Goal: Task Accomplishment & Management: Complete application form

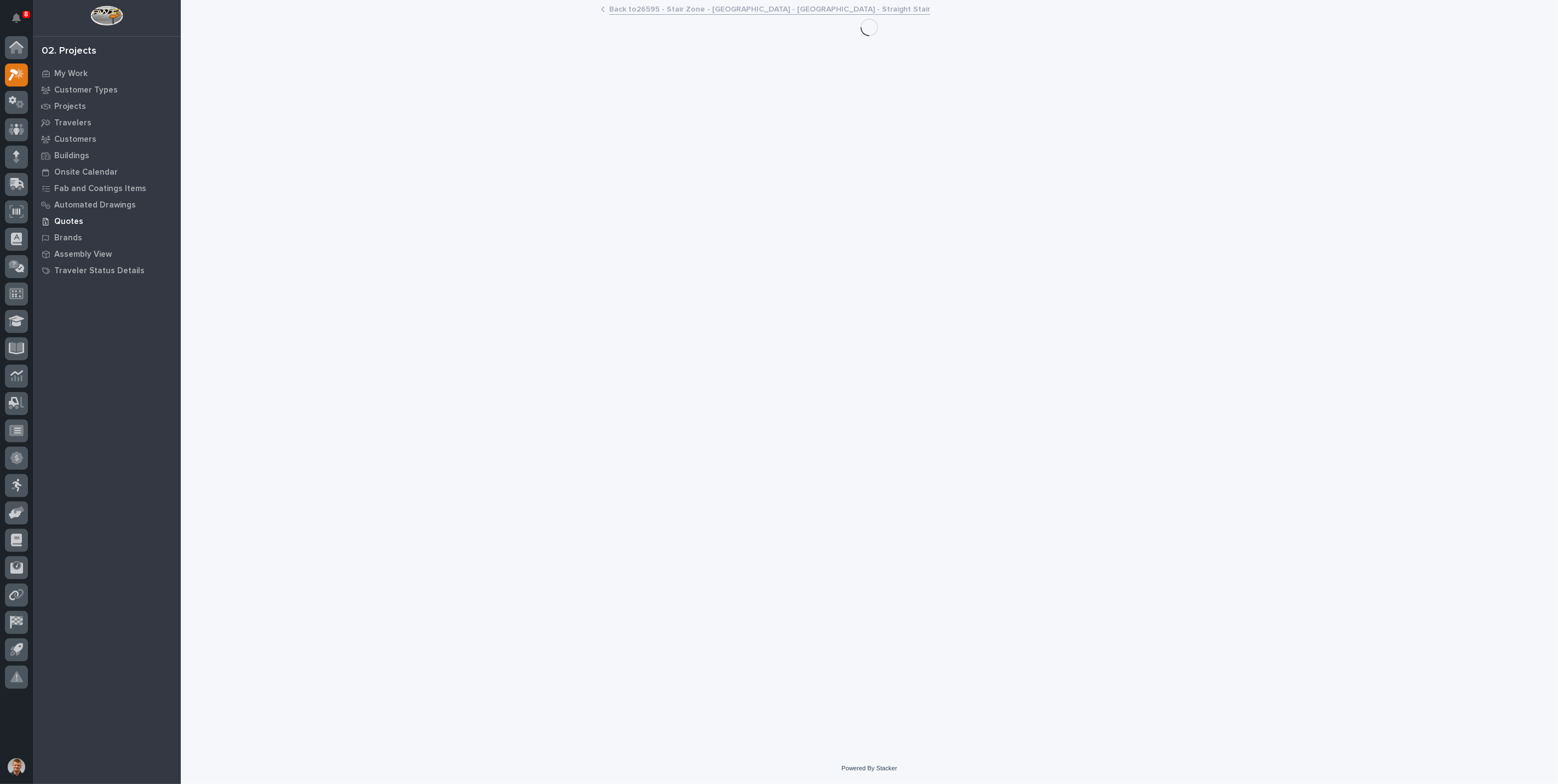
click at [68, 221] on p "Quotes" at bounding box center [69, 222] width 29 height 10
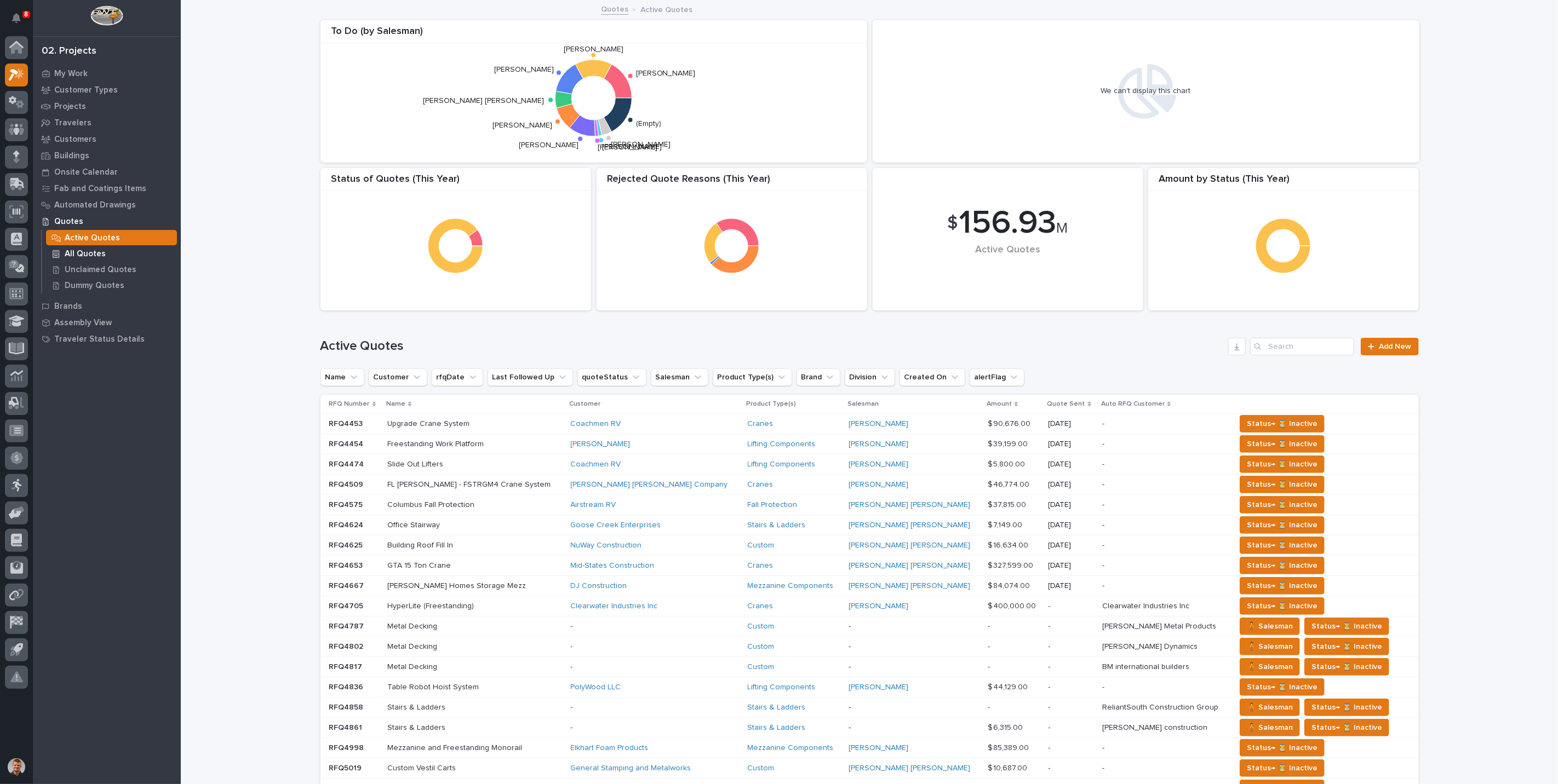
click at [85, 255] on p "All Quotes" at bounding box center [85, 254] width 41 height 10
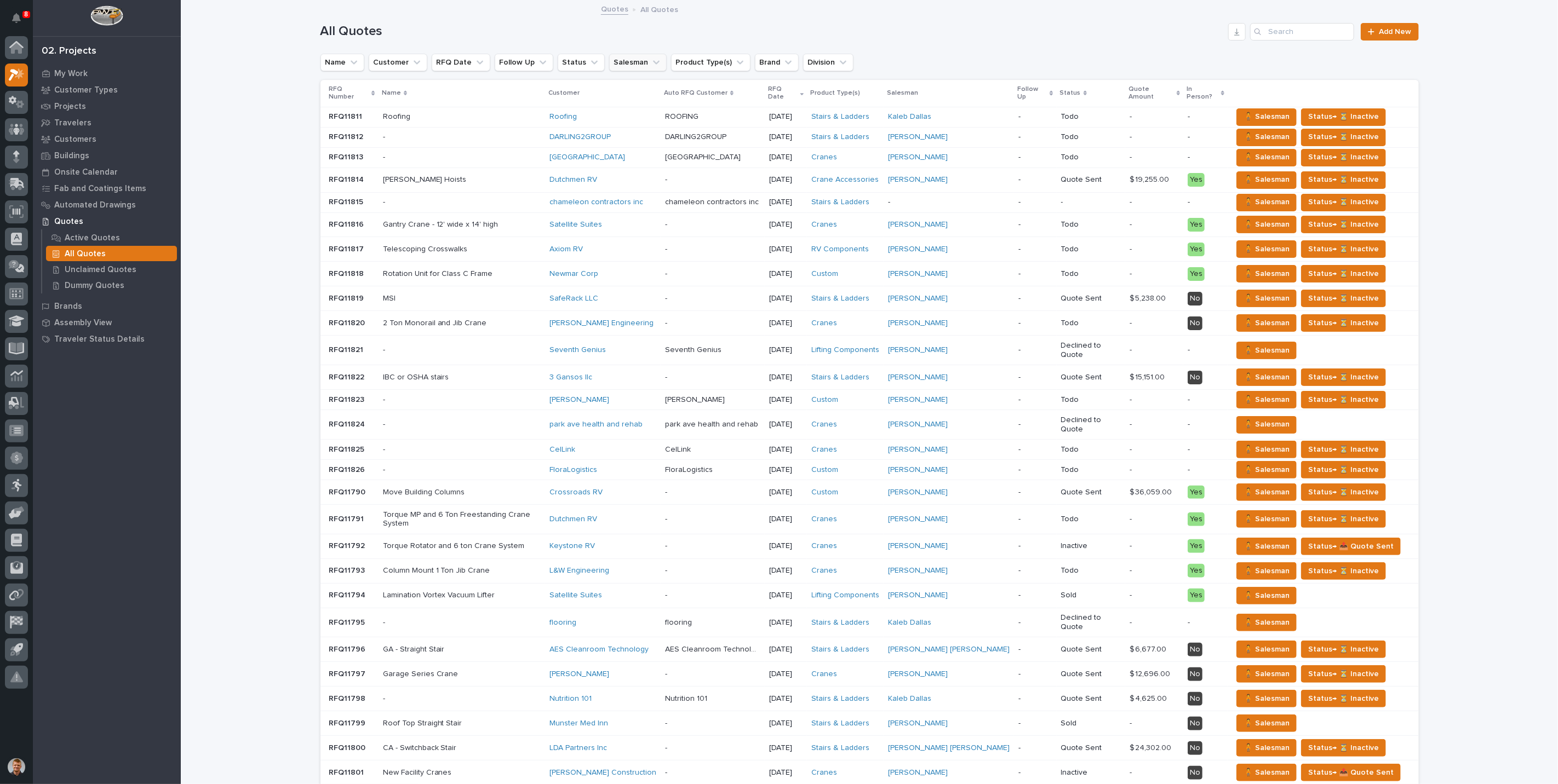
click at [613, 61] on button "Salesman" at bounding box center [637, 62] width 57 height 18
click at [618, 106] on input "Search" at bounding box center [681, 111] width 148 height 18
click at [619, 96] on div "is any of" at bounding box center [682, 89] width 149 height 18
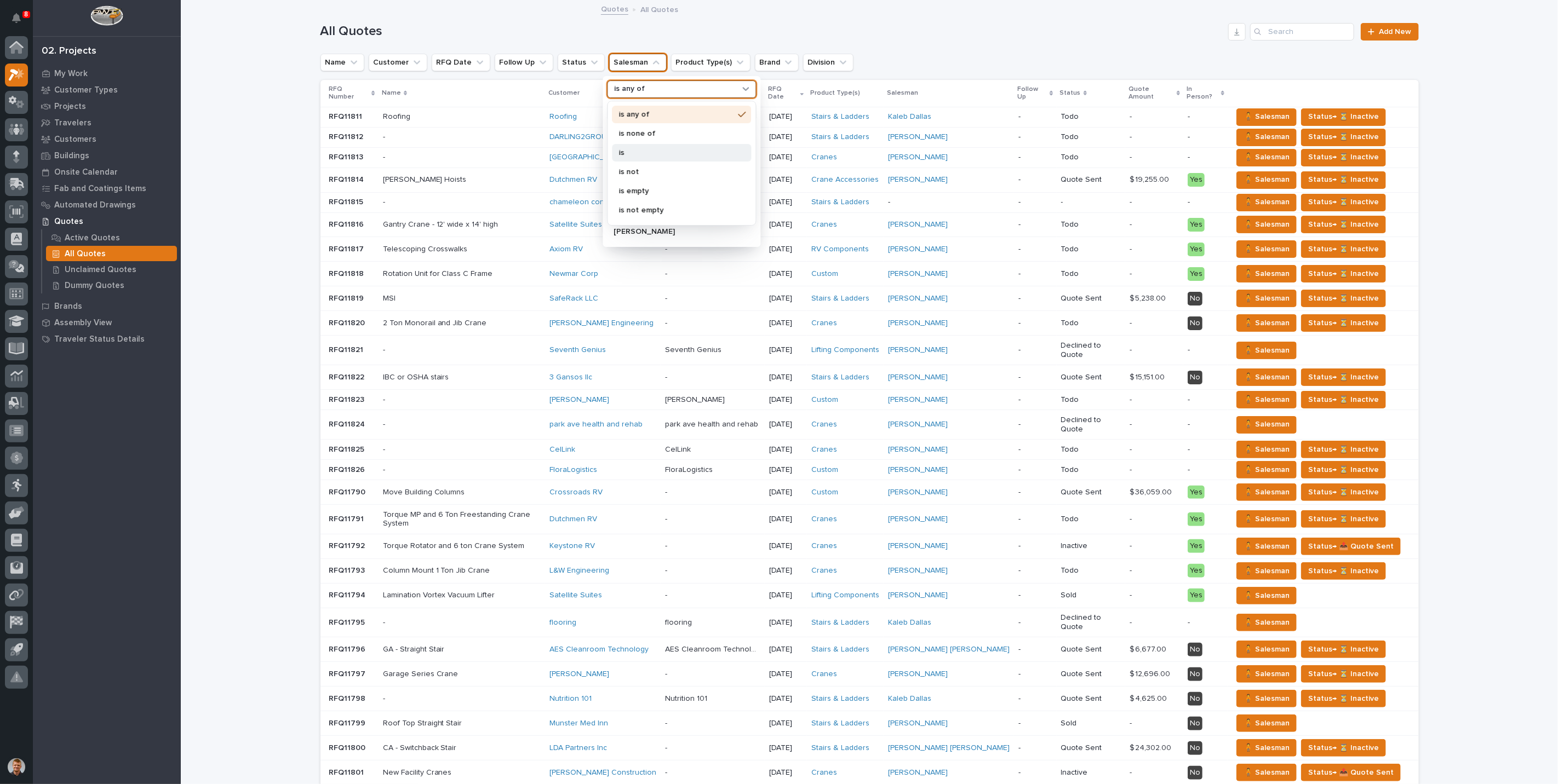
click at [621, 149] on p "is" at bounding box center [676, 152] width 115 height 8
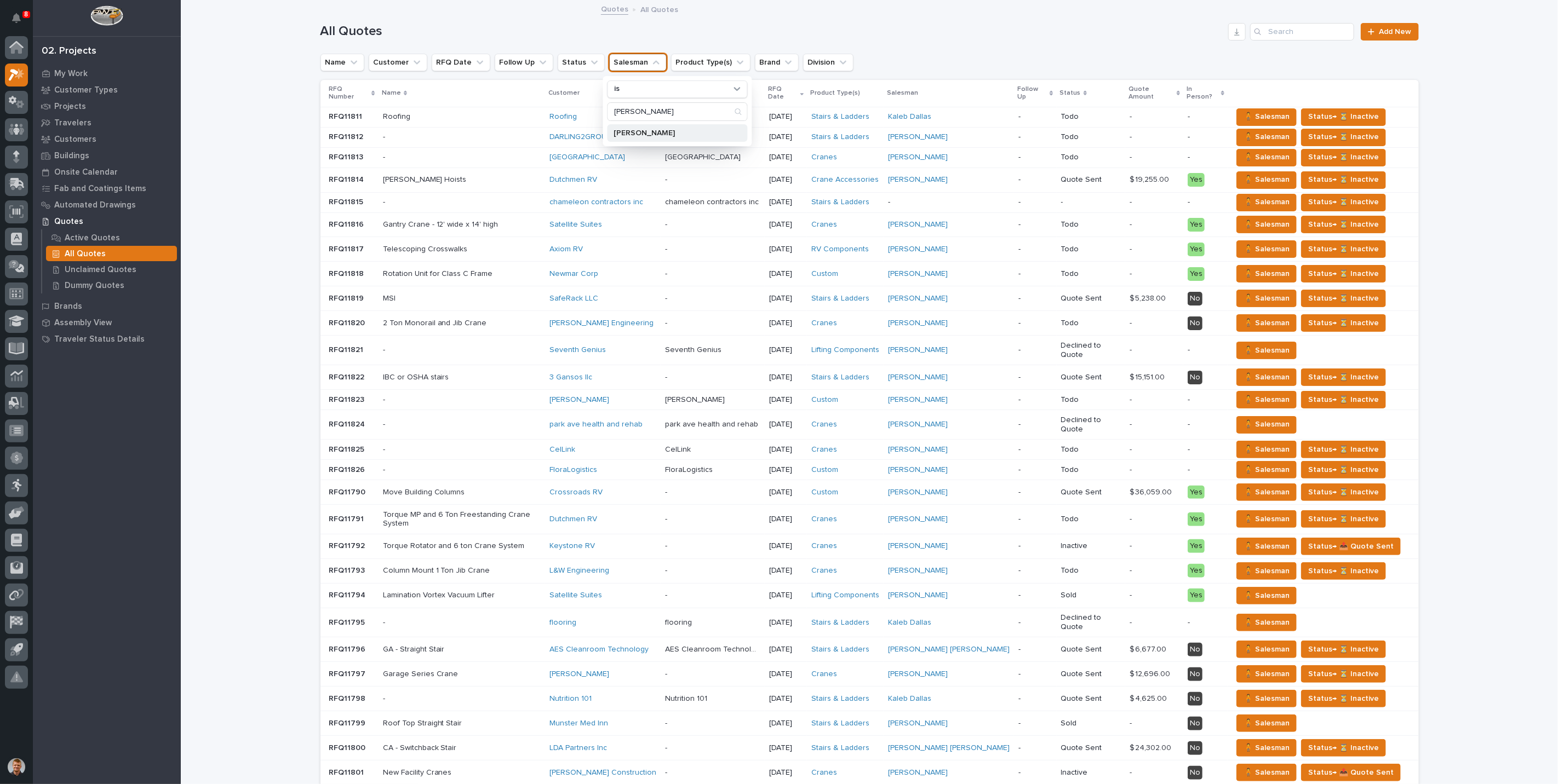
type input "[PERSON_NAME]"
click at [638, 129] on p "[PERSON_NAME]" at bounding box center [671, 133] width 116 height 8
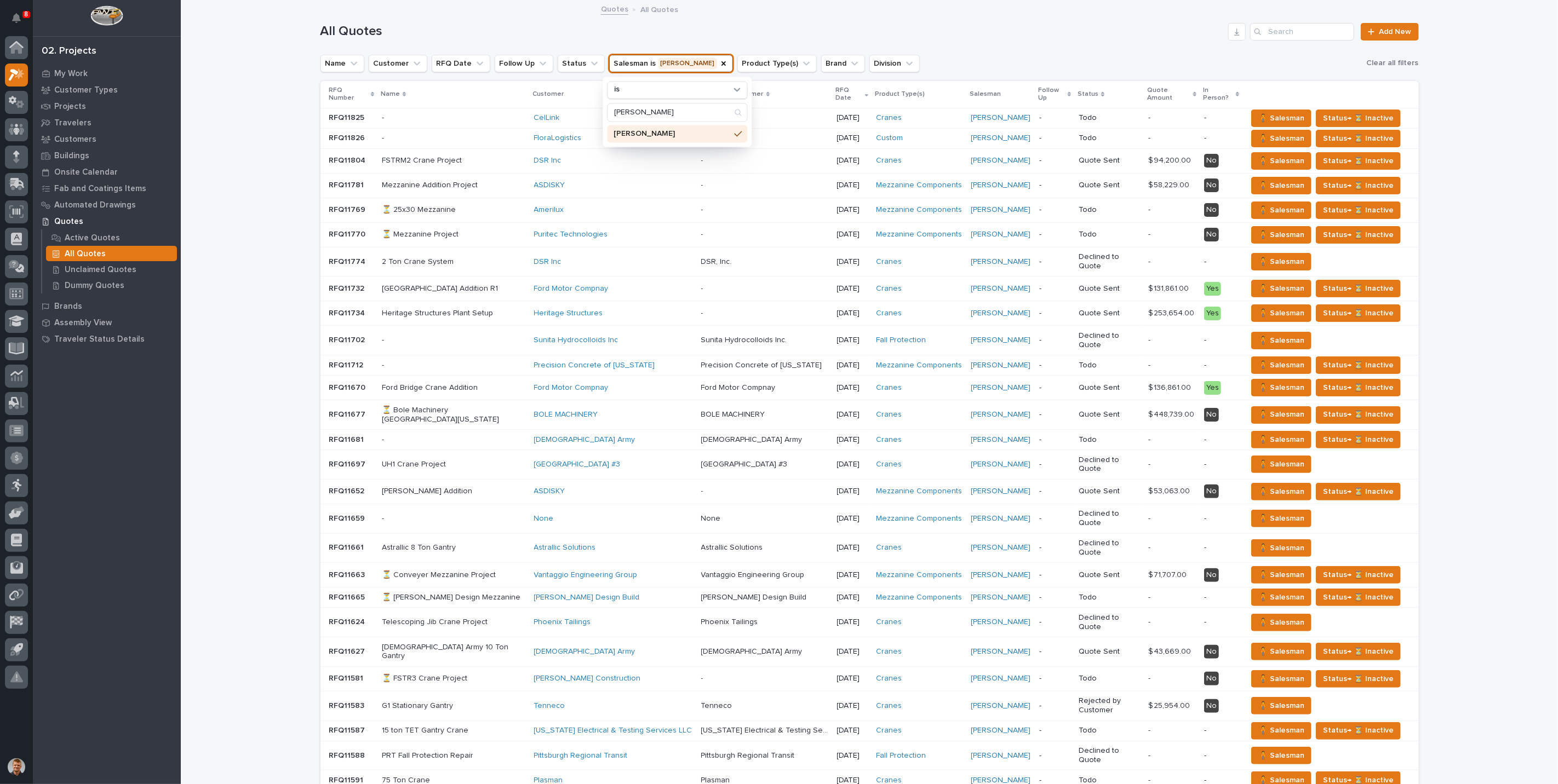
click at [740, 32] on h1 "All Quotes" at bounding box center [772, 31] width 904 height 16
click at [276, 253] on div "Loading... Saving… Loading... Saving… All Quotes Add New Name Customer RFQ Date…" at bounding box center [869, 482] width 1377 height 962
click at [719, 65] on icon "Salesman" at bounding box center [723, 63] width 8 height 8
click at [701, 28] on h1 "All Quotes" at bounding box center [772, 31] width 904 height 16
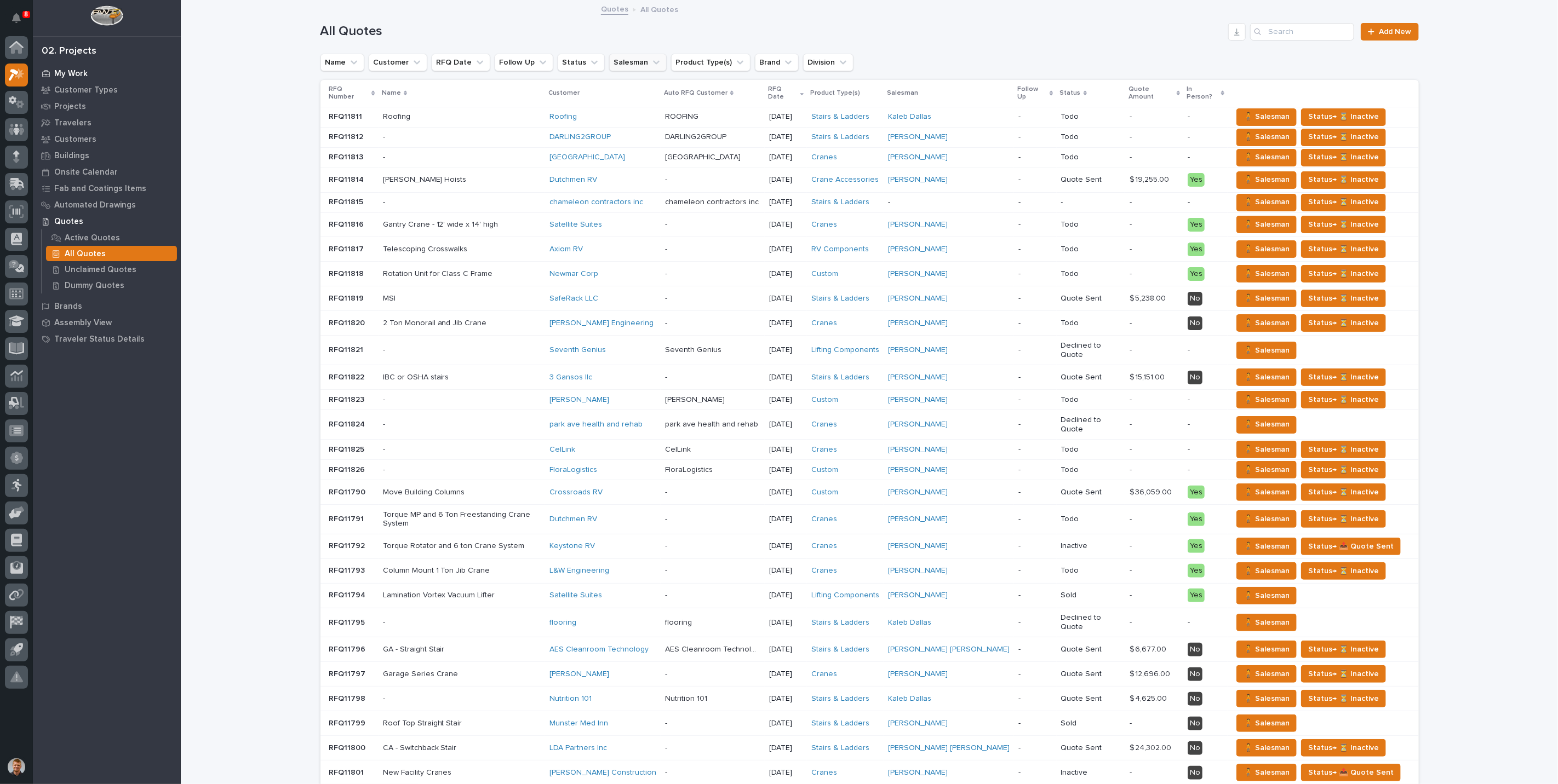
click at [73, 73] on p "My Work" at bounding box center [71, 74] width 33 height 10
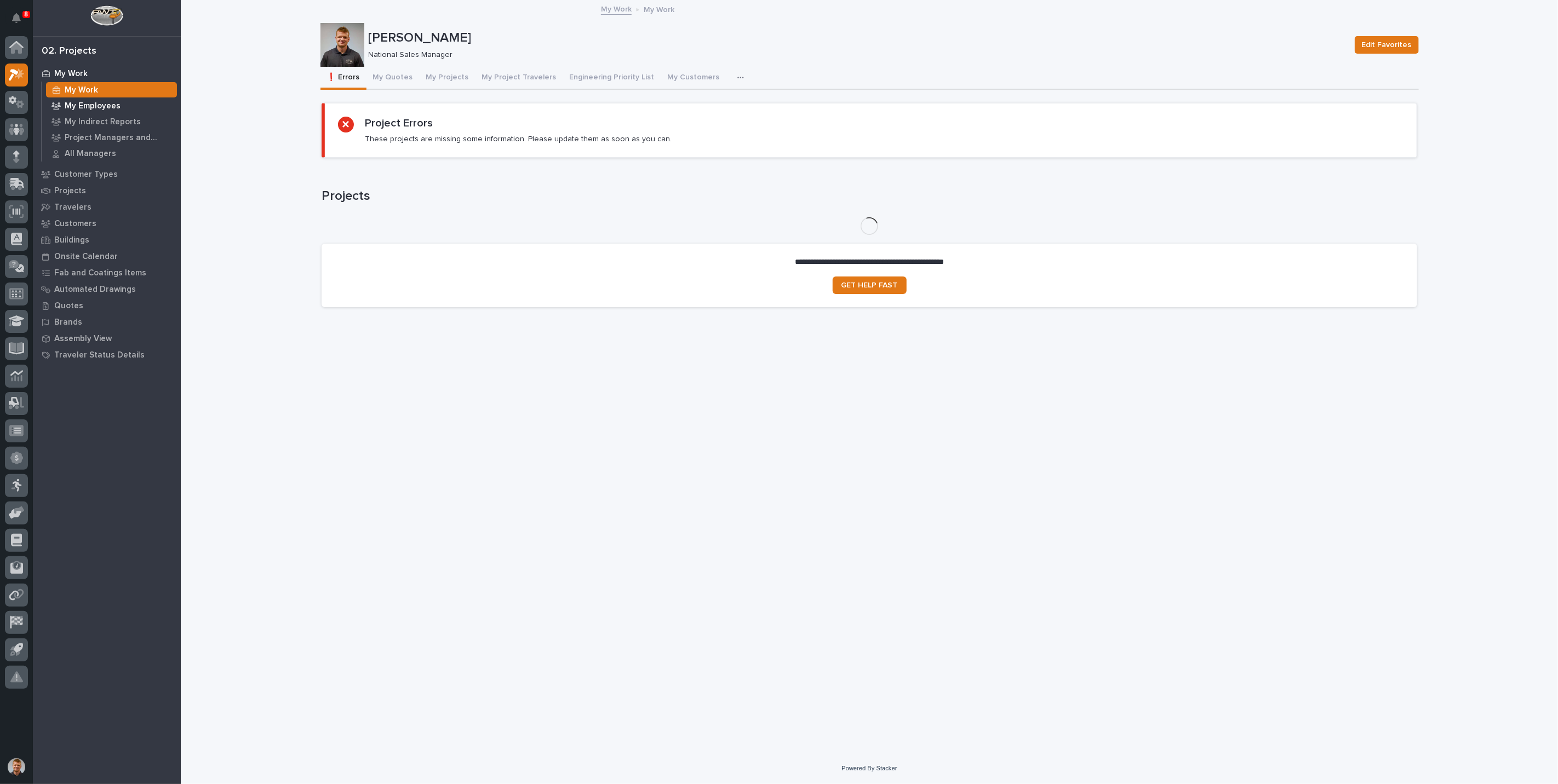
click at [96, 110] on p "My Employees" at bounding box center [93, 106] width 56 height 10
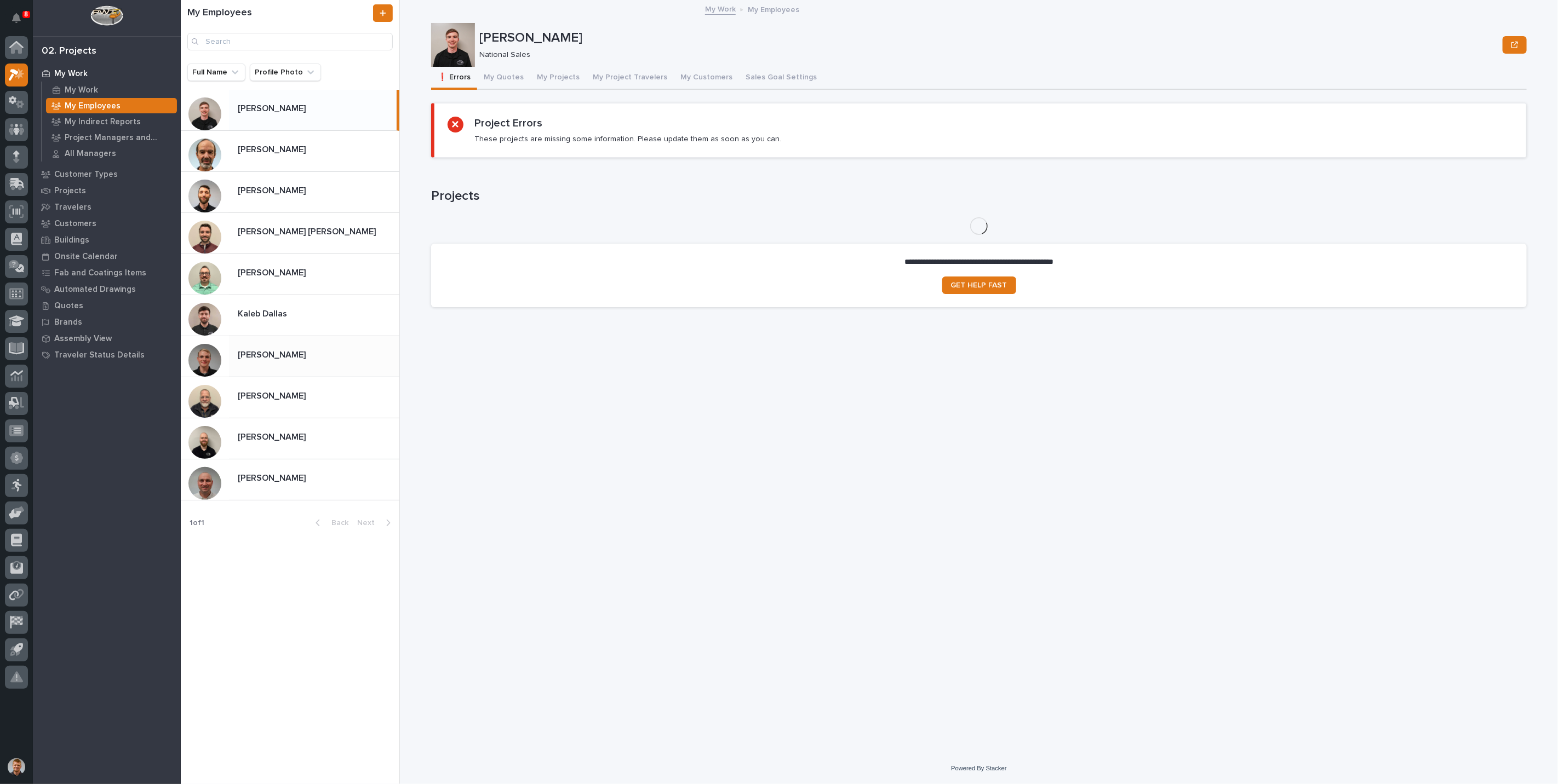
click at [276, 349] on p "[PERSON_NAME]" at bounding box center [273, 354] width 70 height 13
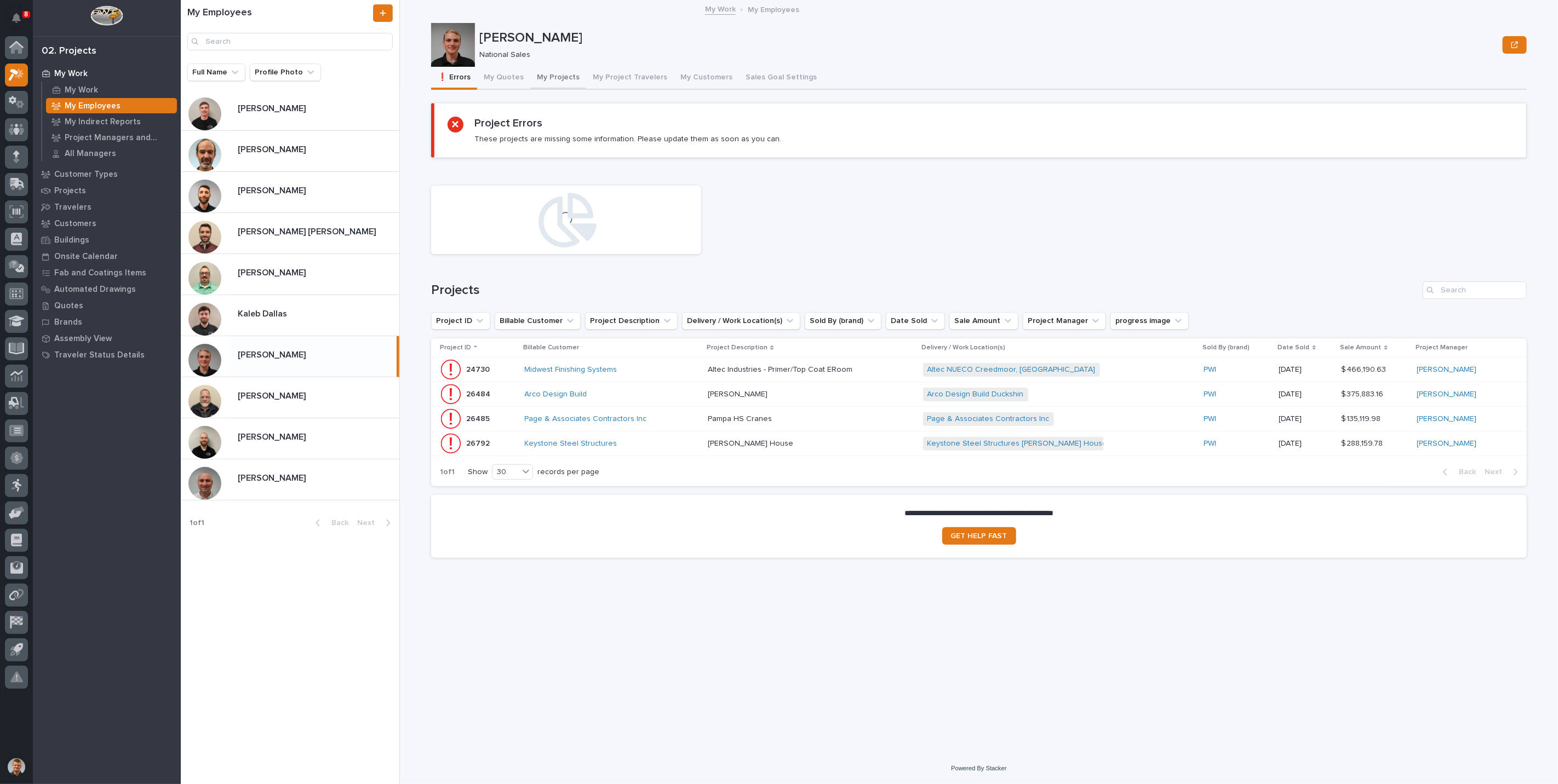
click at [549, 73] on button "My Projects" at bounding box center [558, 79] width 56 height 23
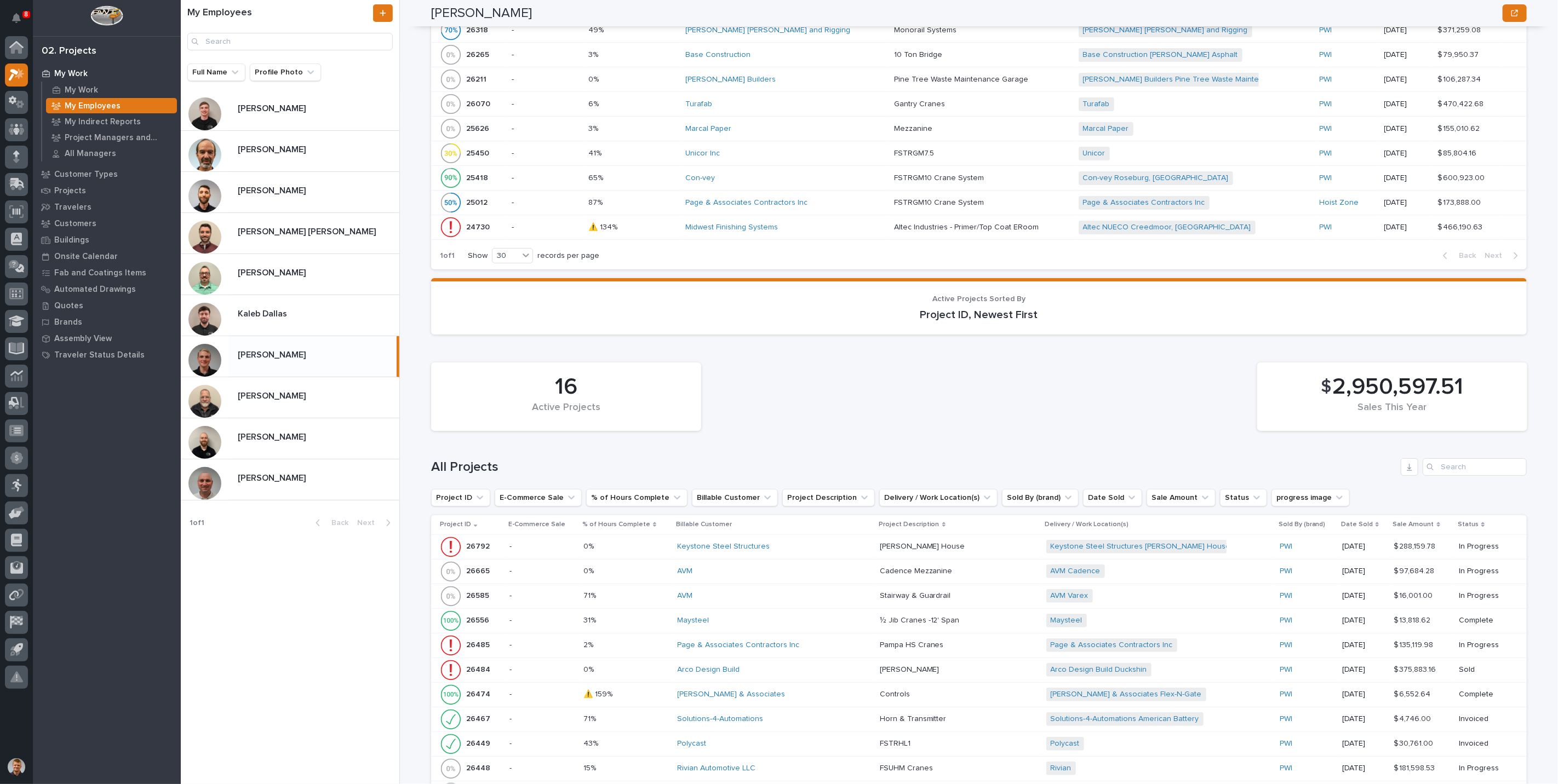
scroll to position [791, 0]
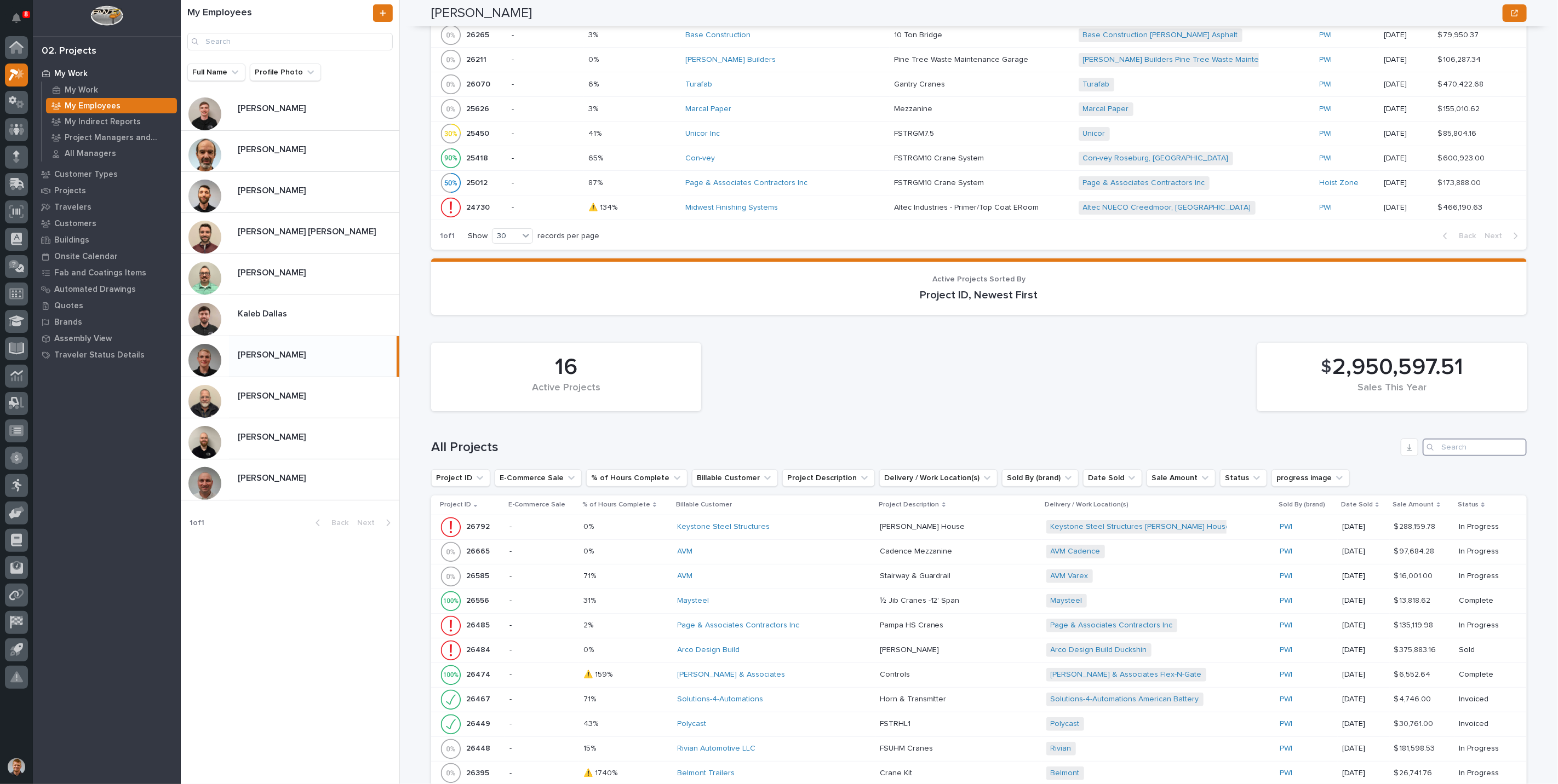
click at [1454, 442] on input "Search" at bounding box center [1475, 447] width 104 height 18
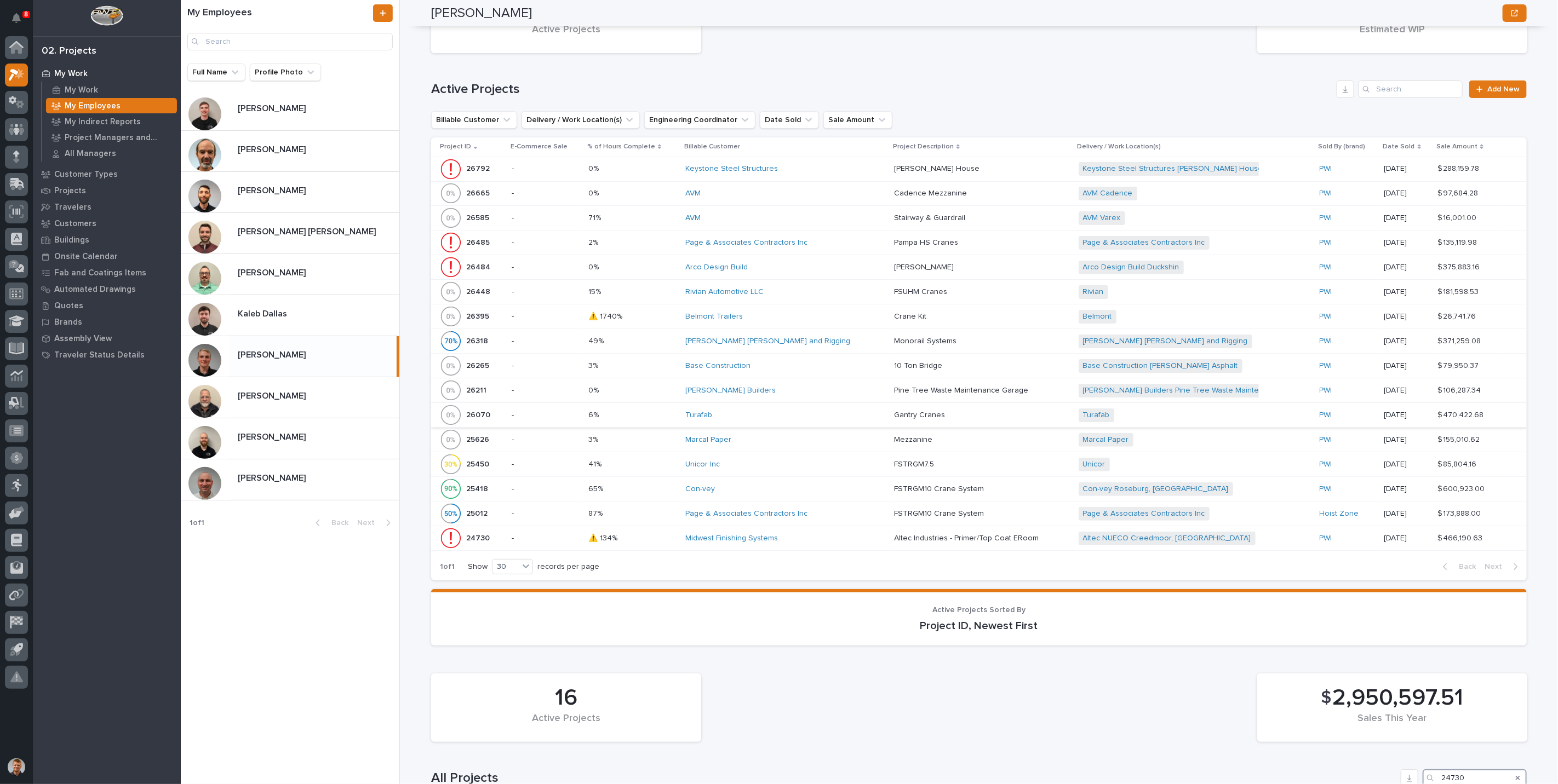
scroll to position [435, 0]
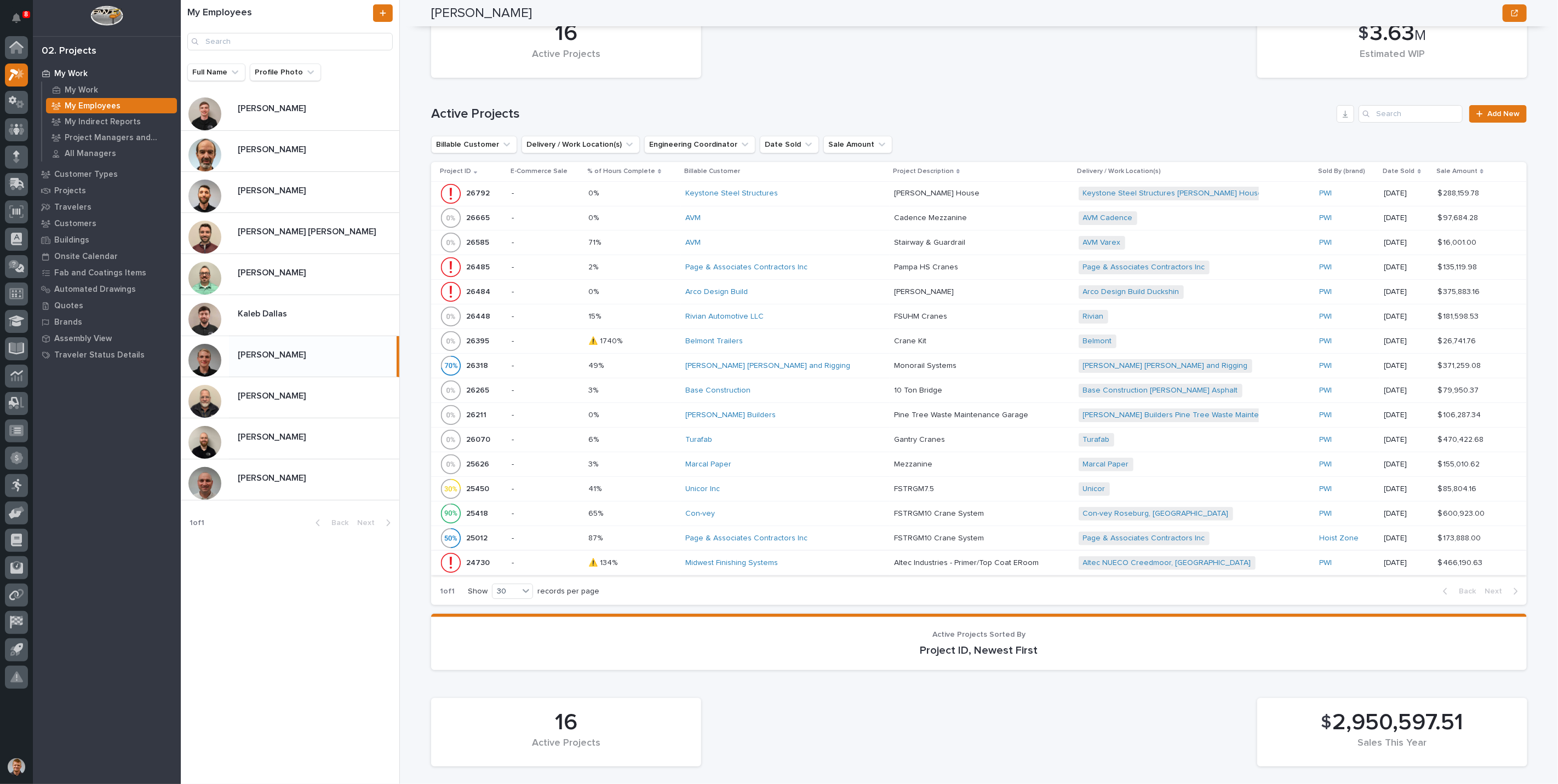
type input "24730"
click at [661, 565] on div "⚠️ 134% ⚠️ 134%" at bounding box center [633, 563] width 88 height 18
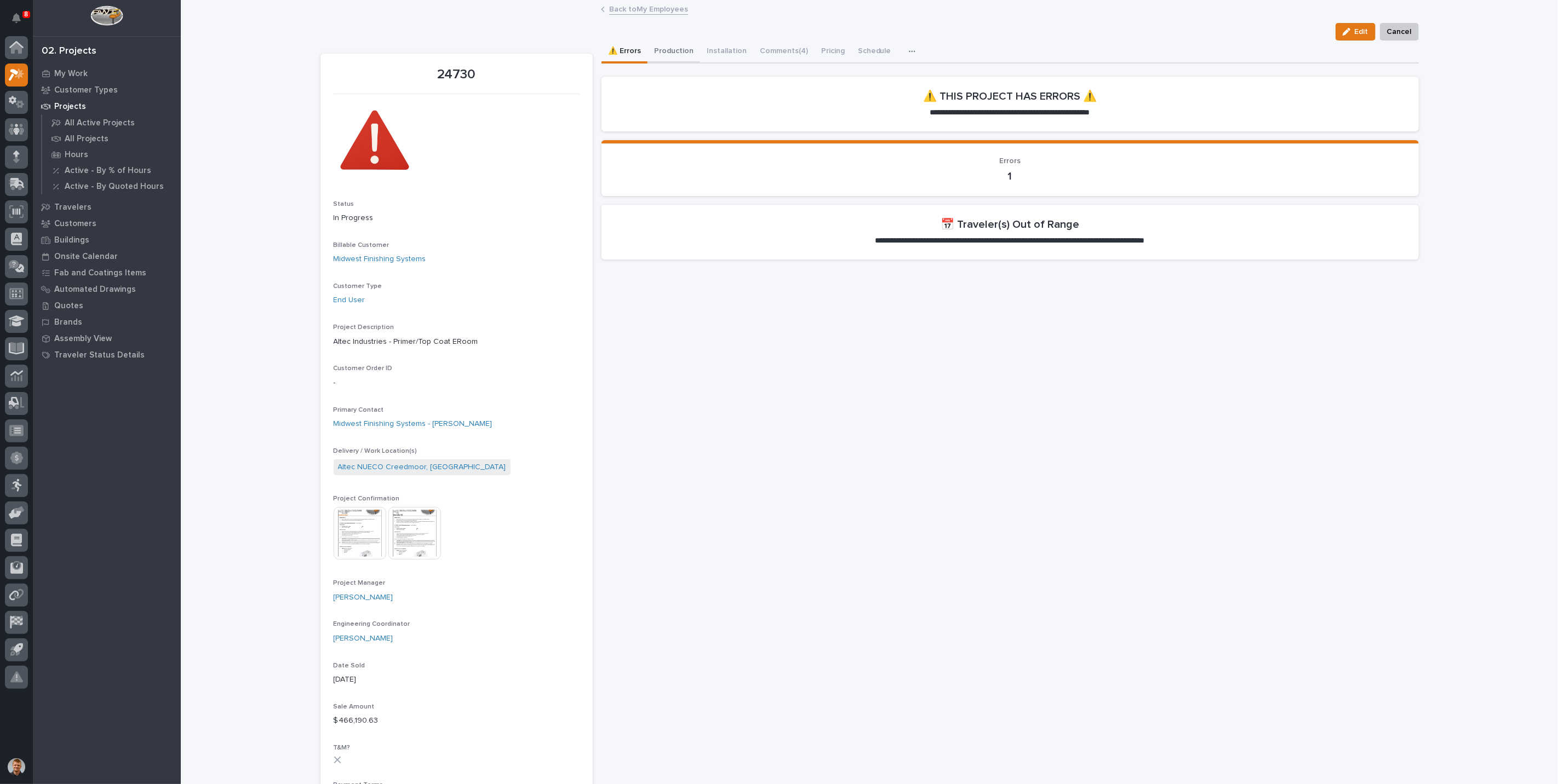
click at [682, 53] on button "Production" at bounding box center [674, 52] width 53 height 23
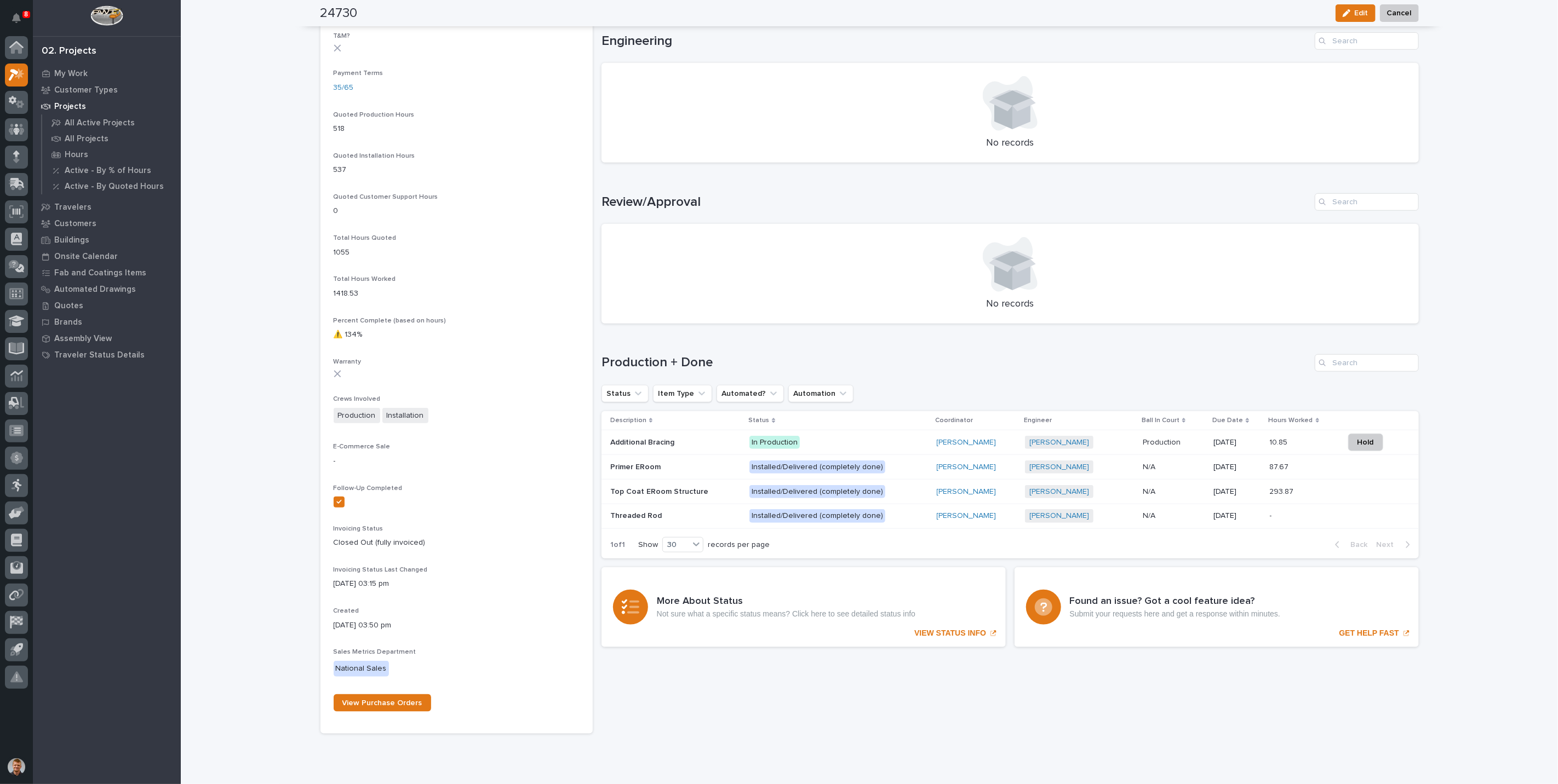
scroll to position [730, 0]
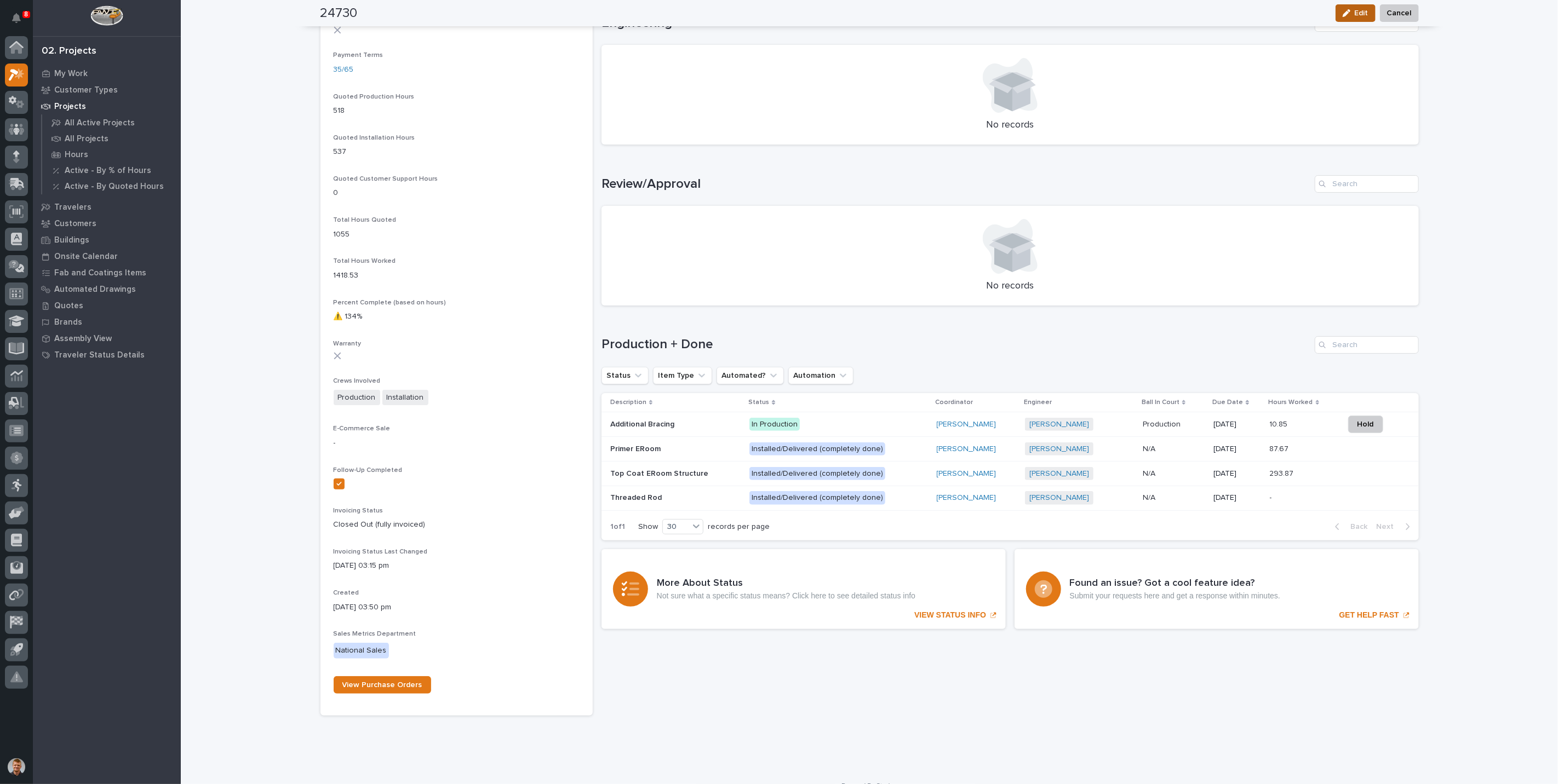
click at [1362, 18] on span "Edit" at bounding box center [1361, 13] width 14 height 10
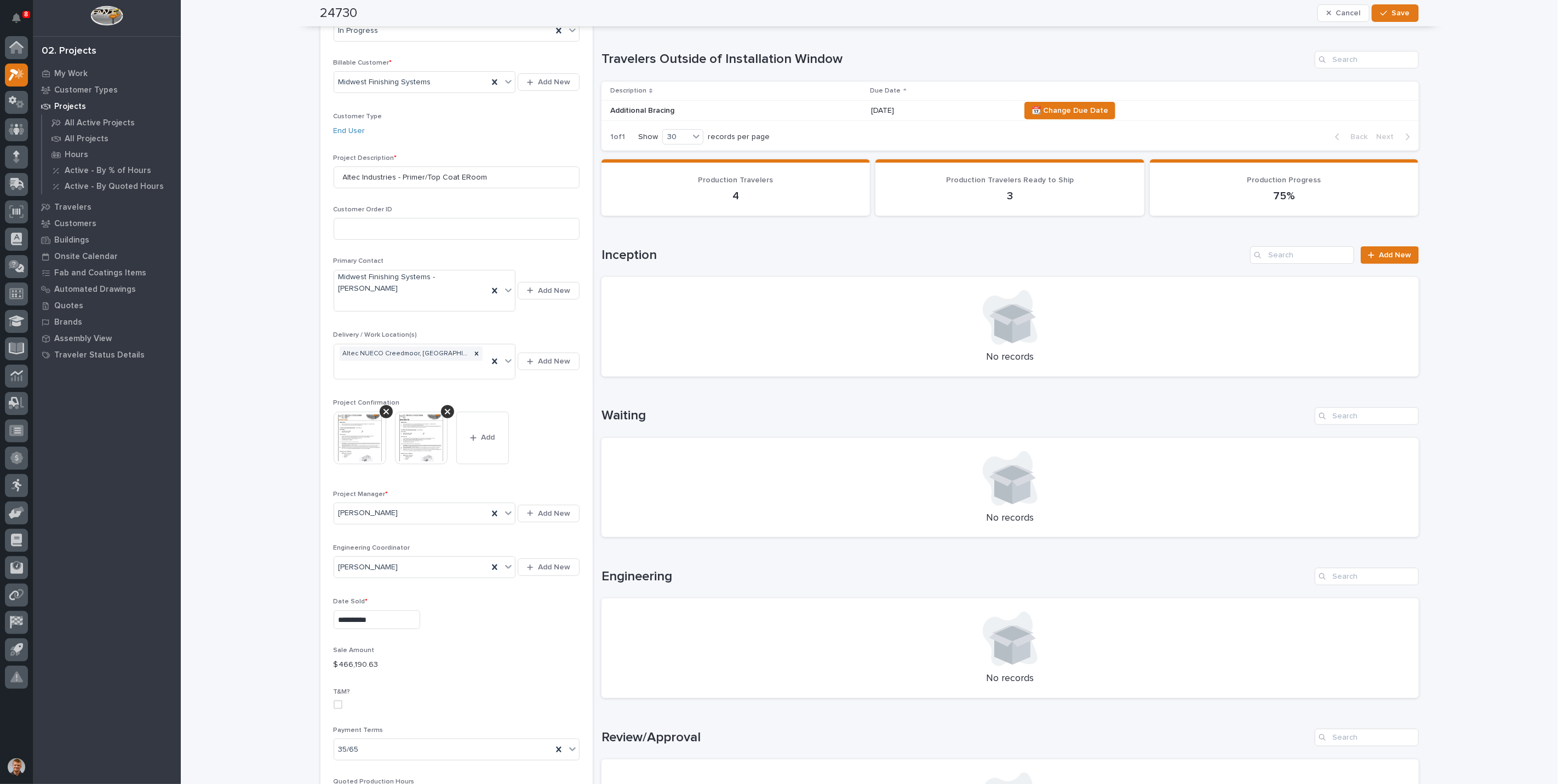
scroll to position [0, 0]
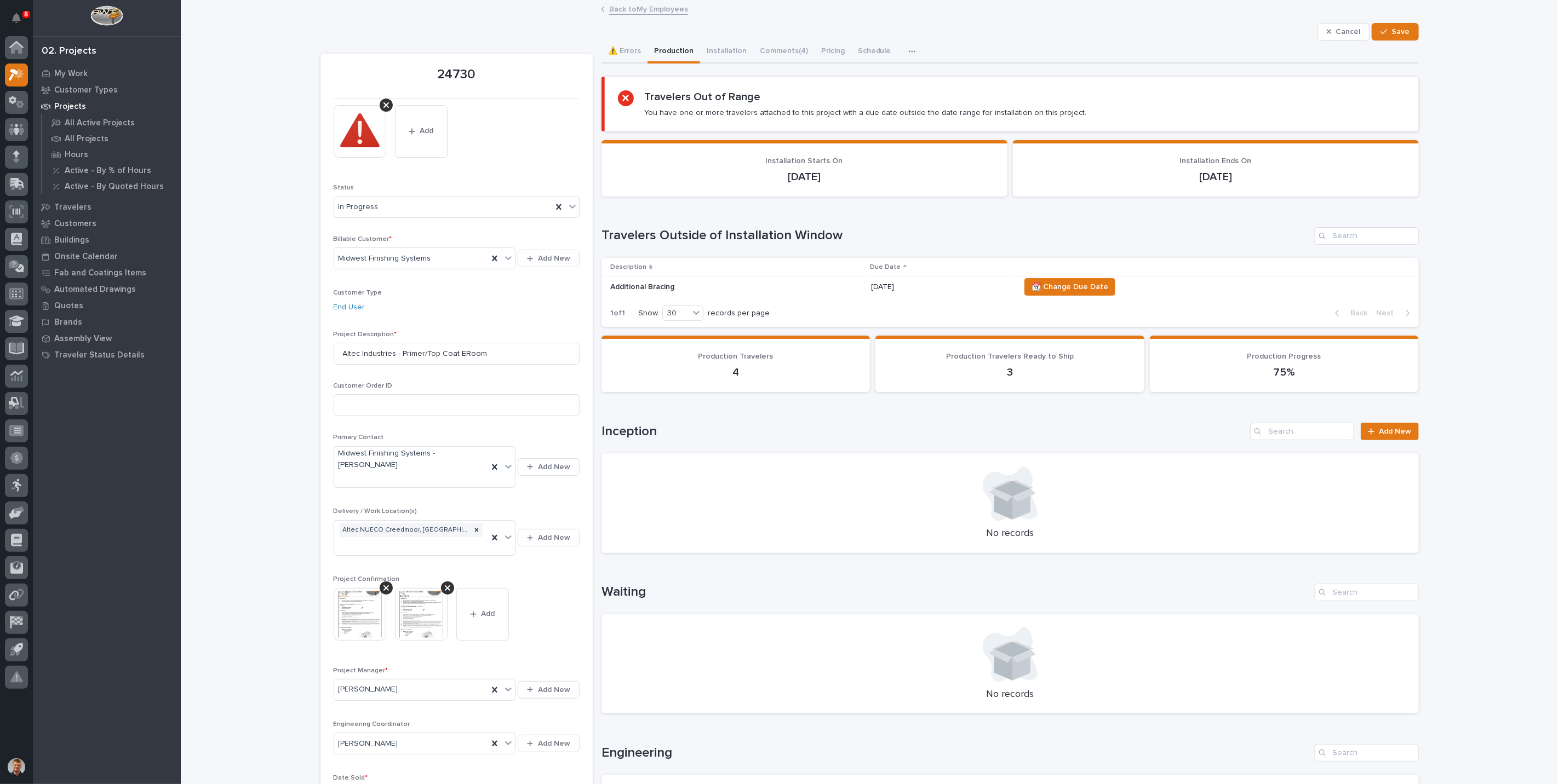
click at [428, 134] on span "Add" at bounding box center [426, 131] width 14 height 10
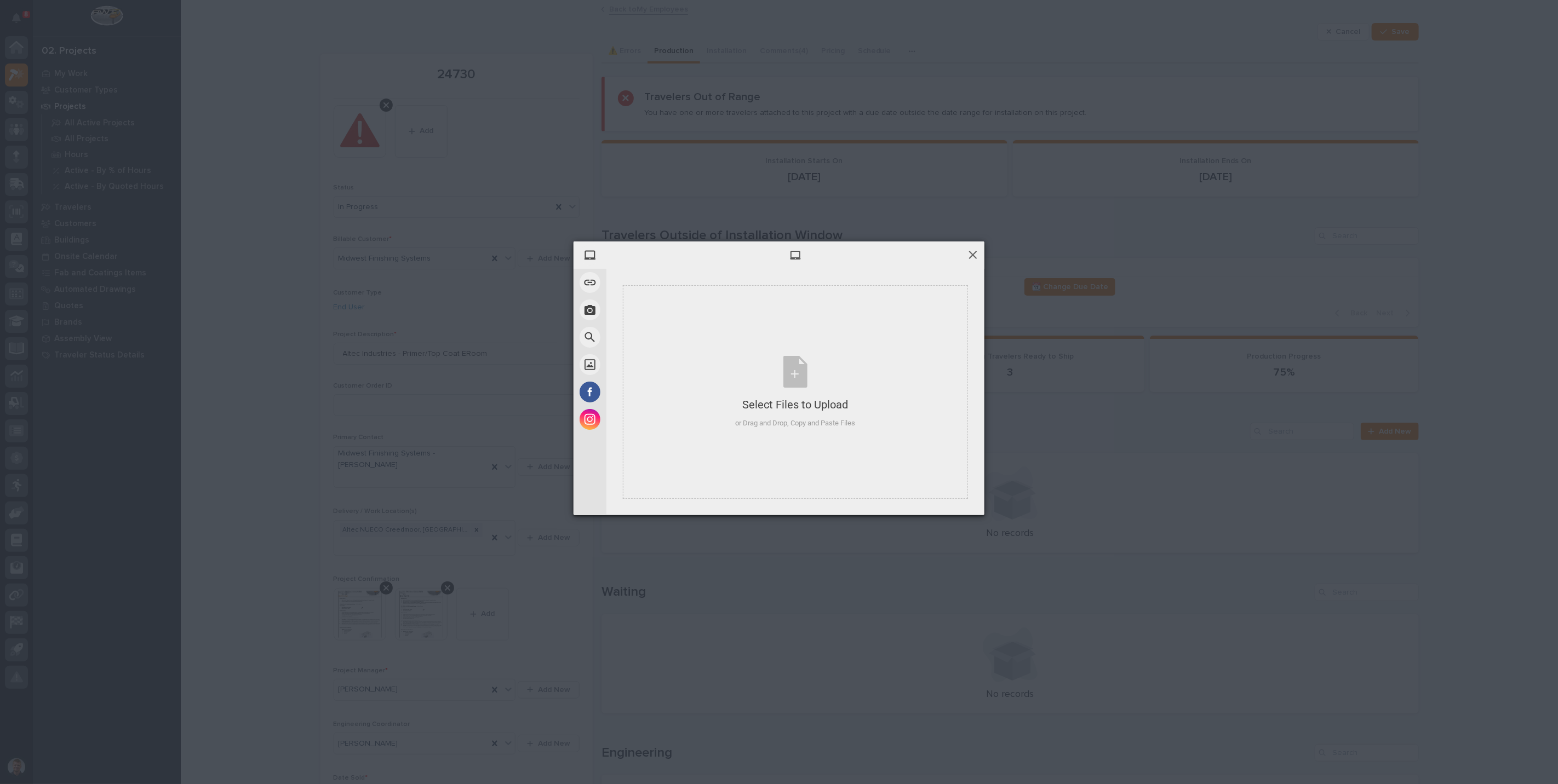
click at [979, 256] on div "My Device Link (URL) Take Photo Web Search Unsplash Facebook Instagram Select F…" at bounding box center [778, 378] width 411 height 274
click at [971, 254] on span at bounding box center [973, 254] width 12 height 12
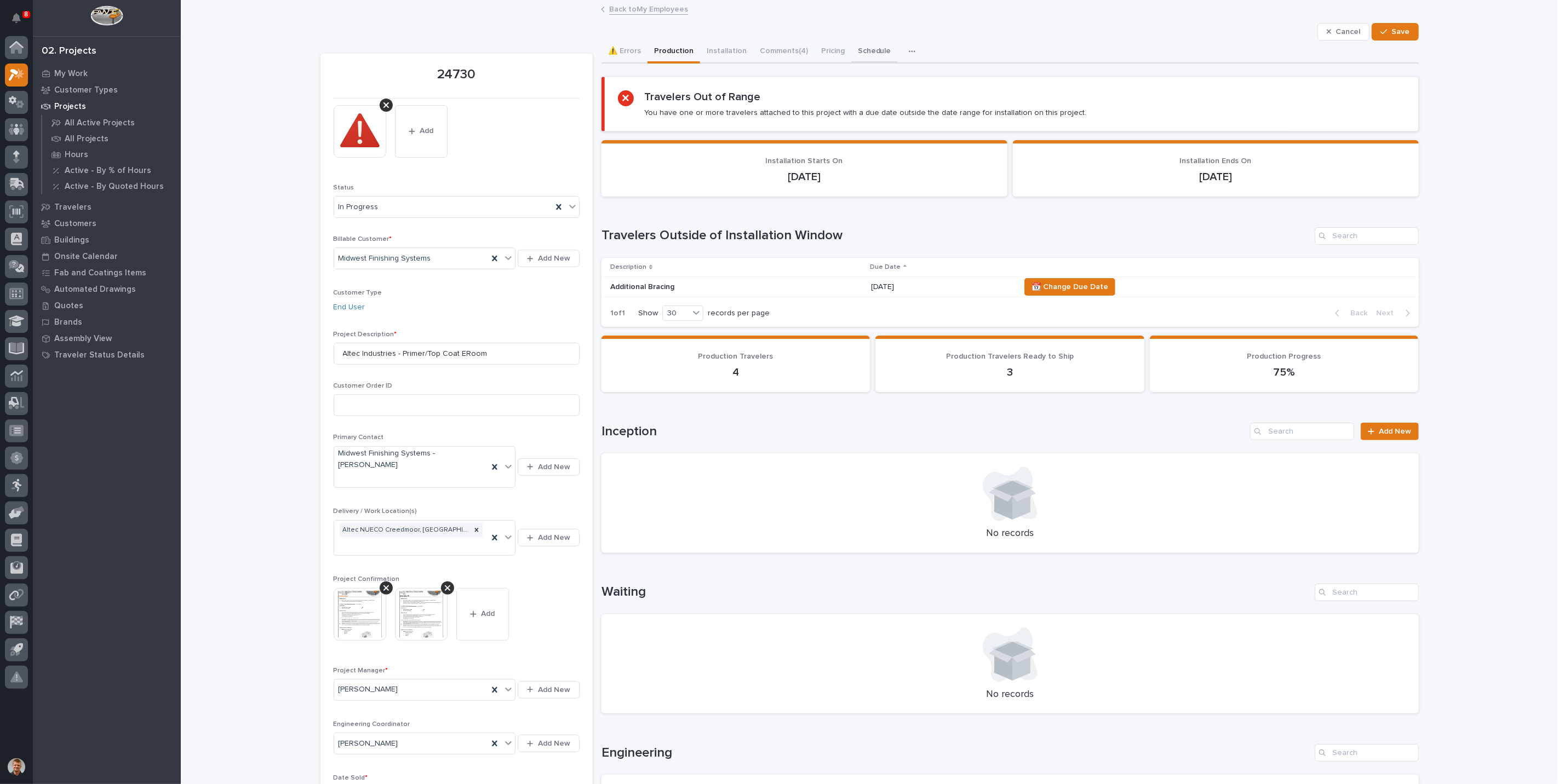
click at [865, 56] on button "Schedule" at bounding box center [875, 52] width 47 height 23
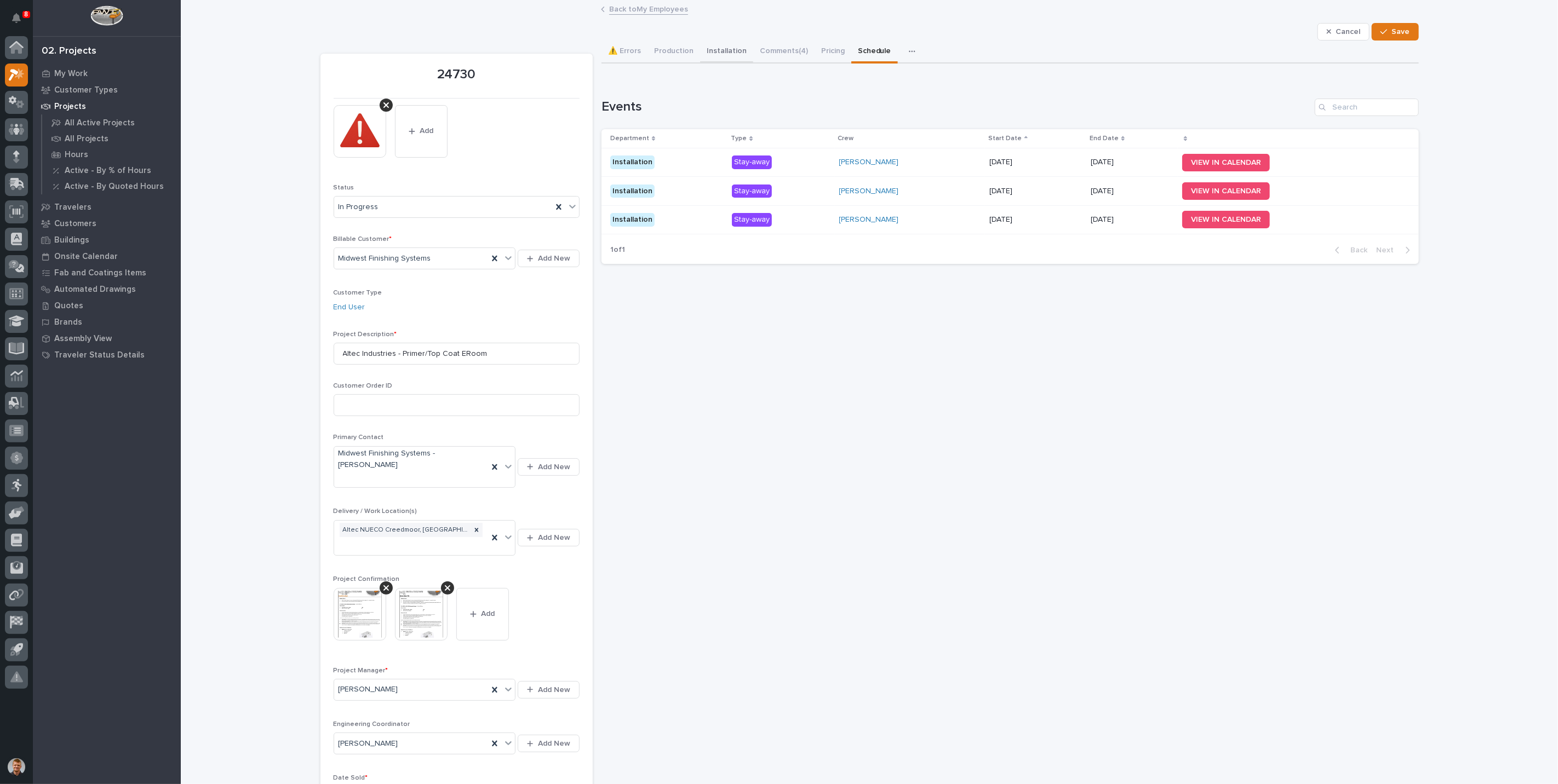
click at [718, 47] on button "Installation" at bounding box center [727, 52] width 53 height 23
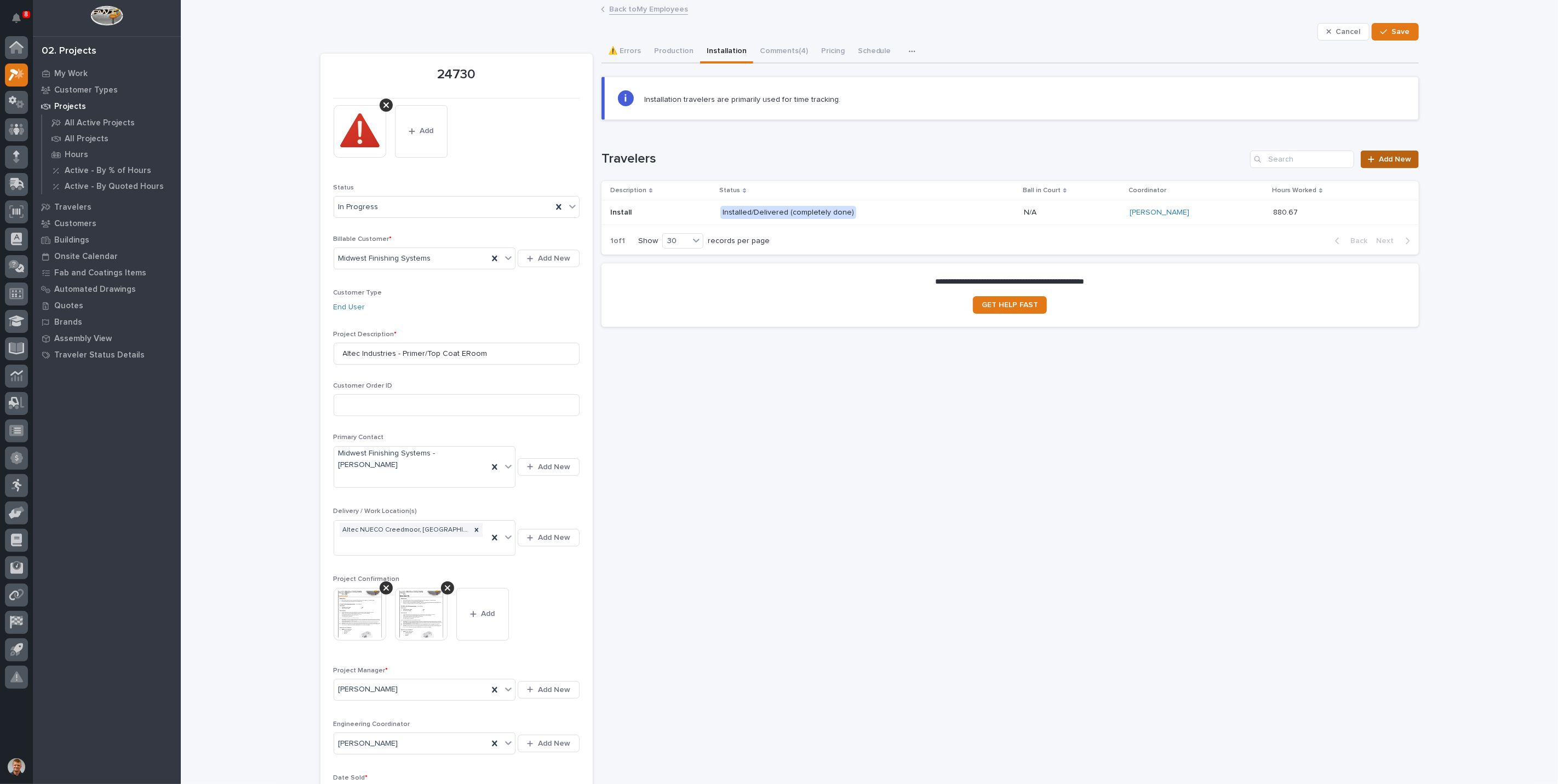
click at [1369, 151] on link "Add New" at bounding box center [1389, 159] width 57 height 18
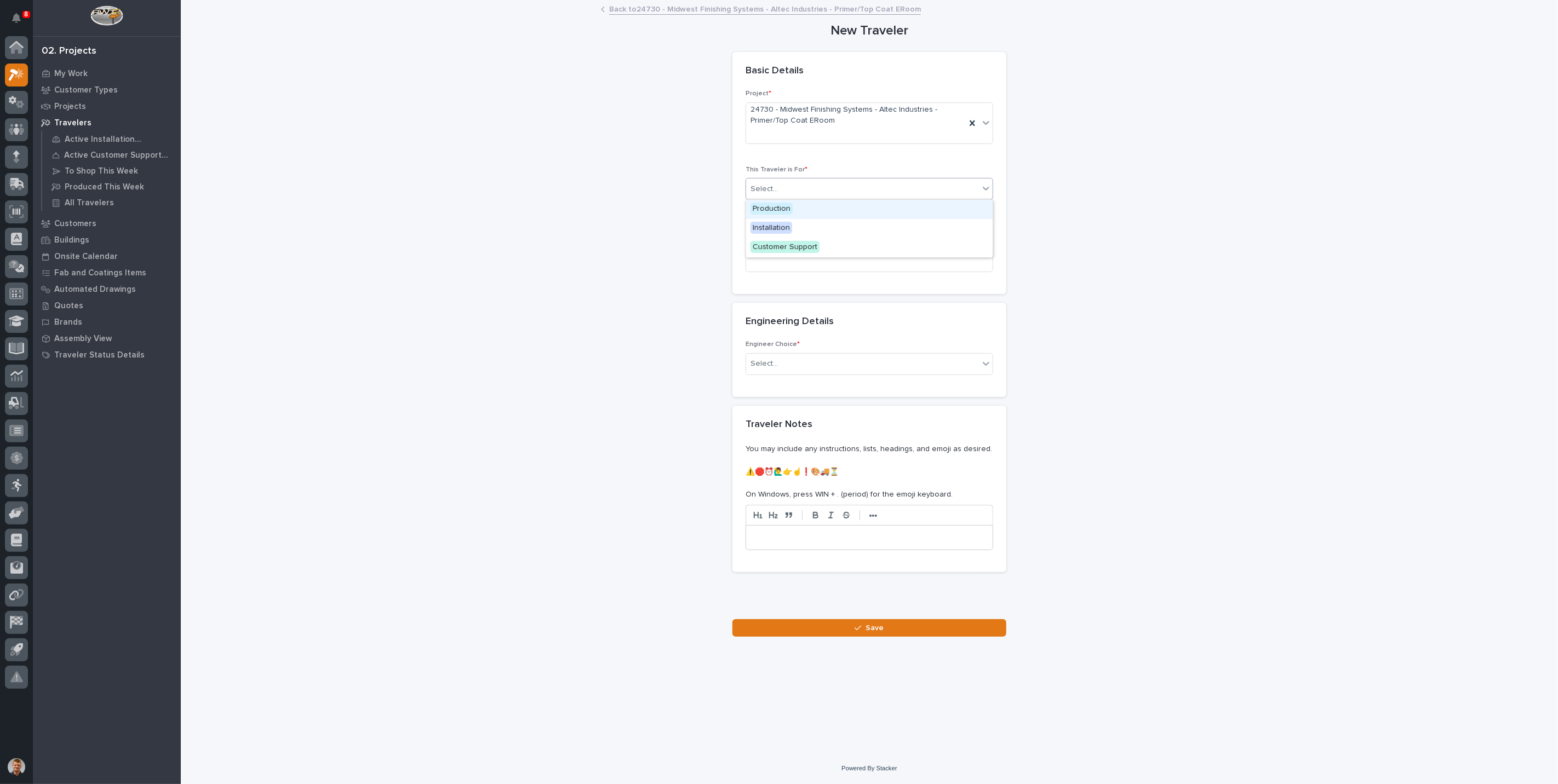
click at [796, 189] on div "Select..." at bounding box center [862, 189] width 233 height 18
click at [779, 224] on span "Installation" at bounding box center [771, 228] width 42 height 12
click at [806, 252] on input at bounding box center [869, 261] width 247 height 22
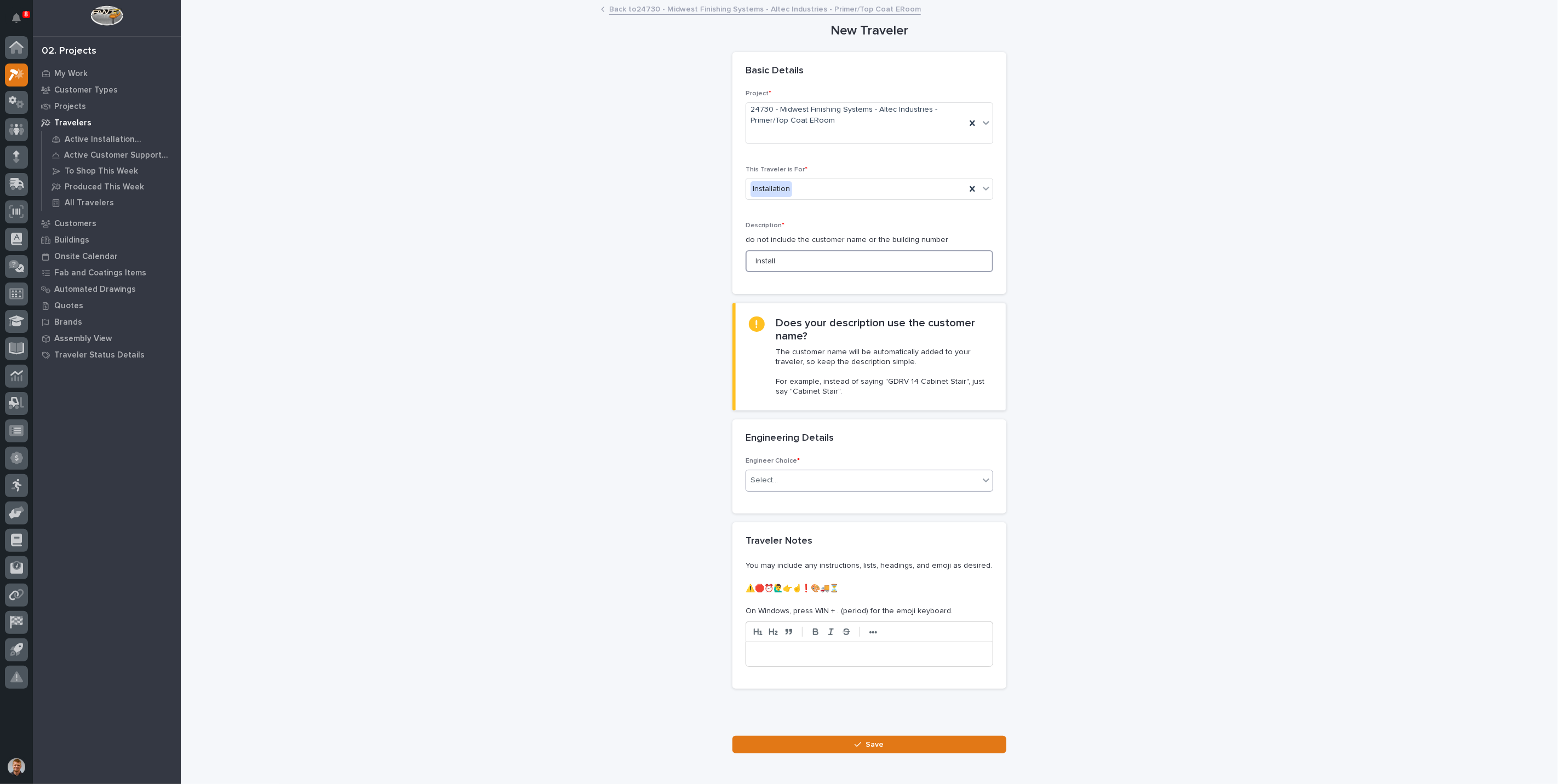
type input "Install"
click at [809, 474] on div "Select..." at bounding box center [862, 481] width 233 height 18
click at [789, 519] on div "I want my coordinator to choose an engineer" at bounding box center [865, 519] width 247 height 19
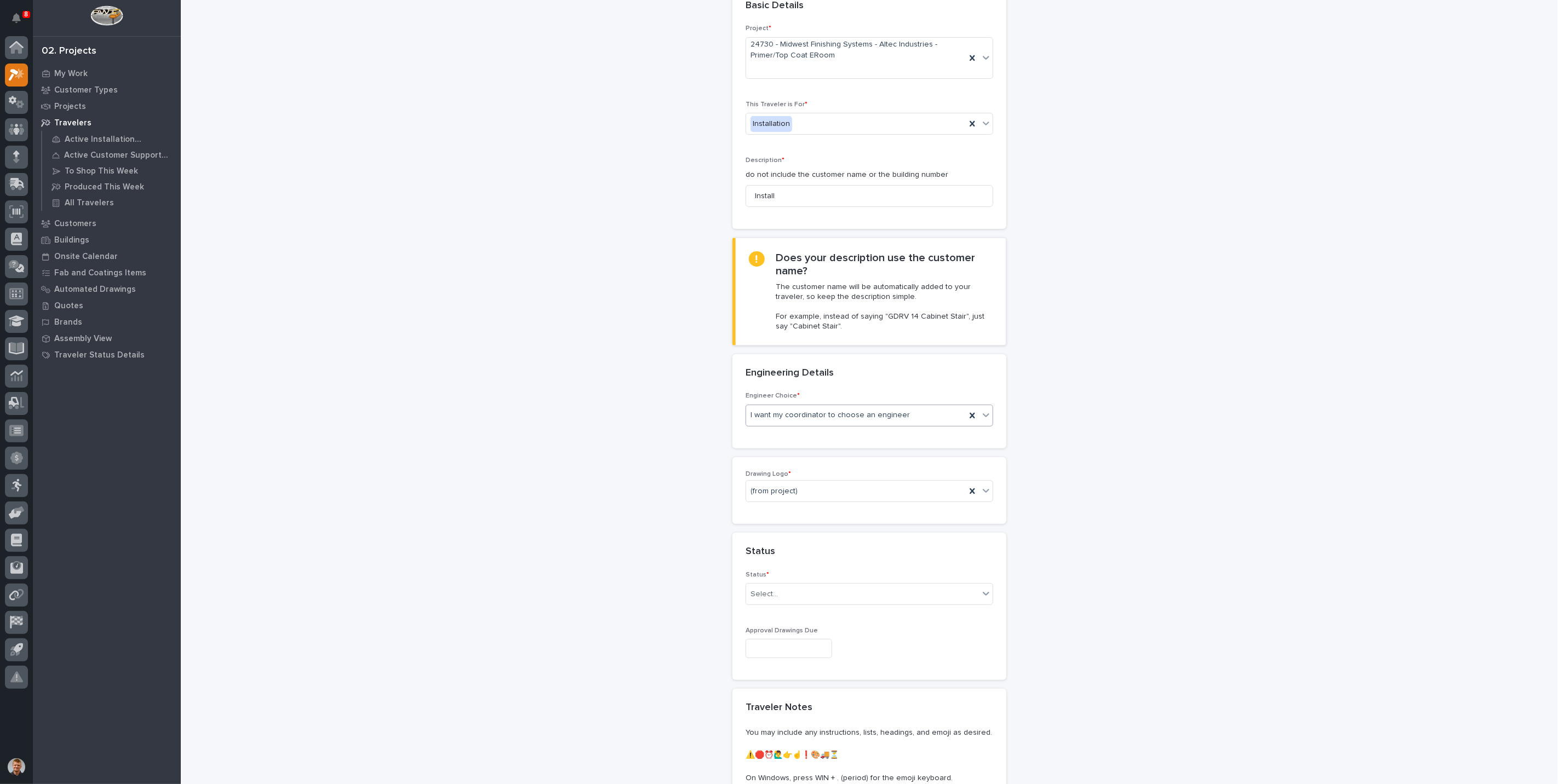
scroll to position [183, 0]
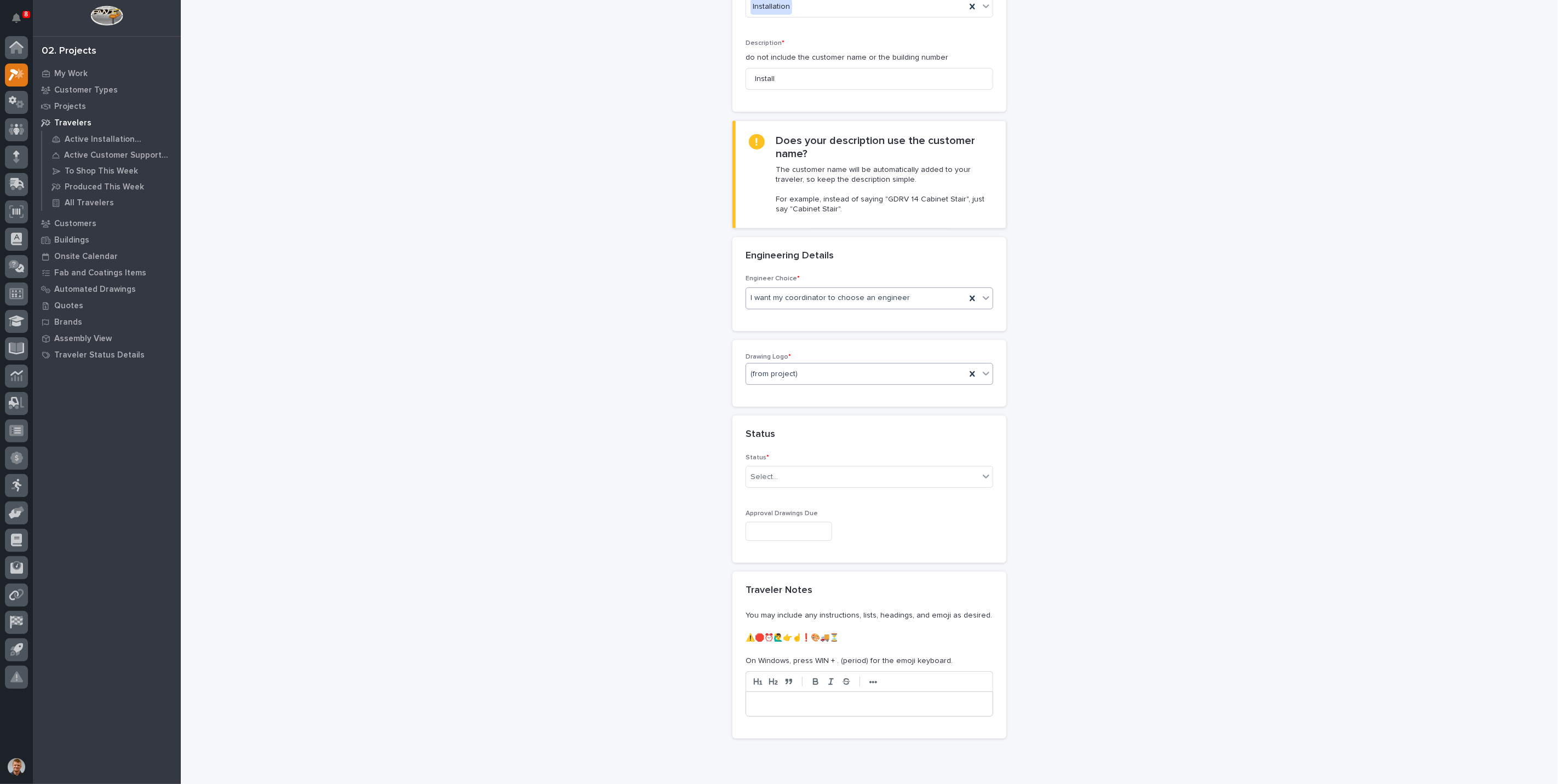
click at [814, 375] on div "(from project)" at bounding box center [856, 374] width 220 height 18
click at [790, 471] on div "Select..." at bounding box center [862, 477] width 233 height 18
drag, startPoint x: 800, startPoint y: 502, endPoint x: 781, endPoint y: 514, distance: 22.5
click at [781, 514] on div "To Engineer" at bounding box center [865, 515] width 247 height 19
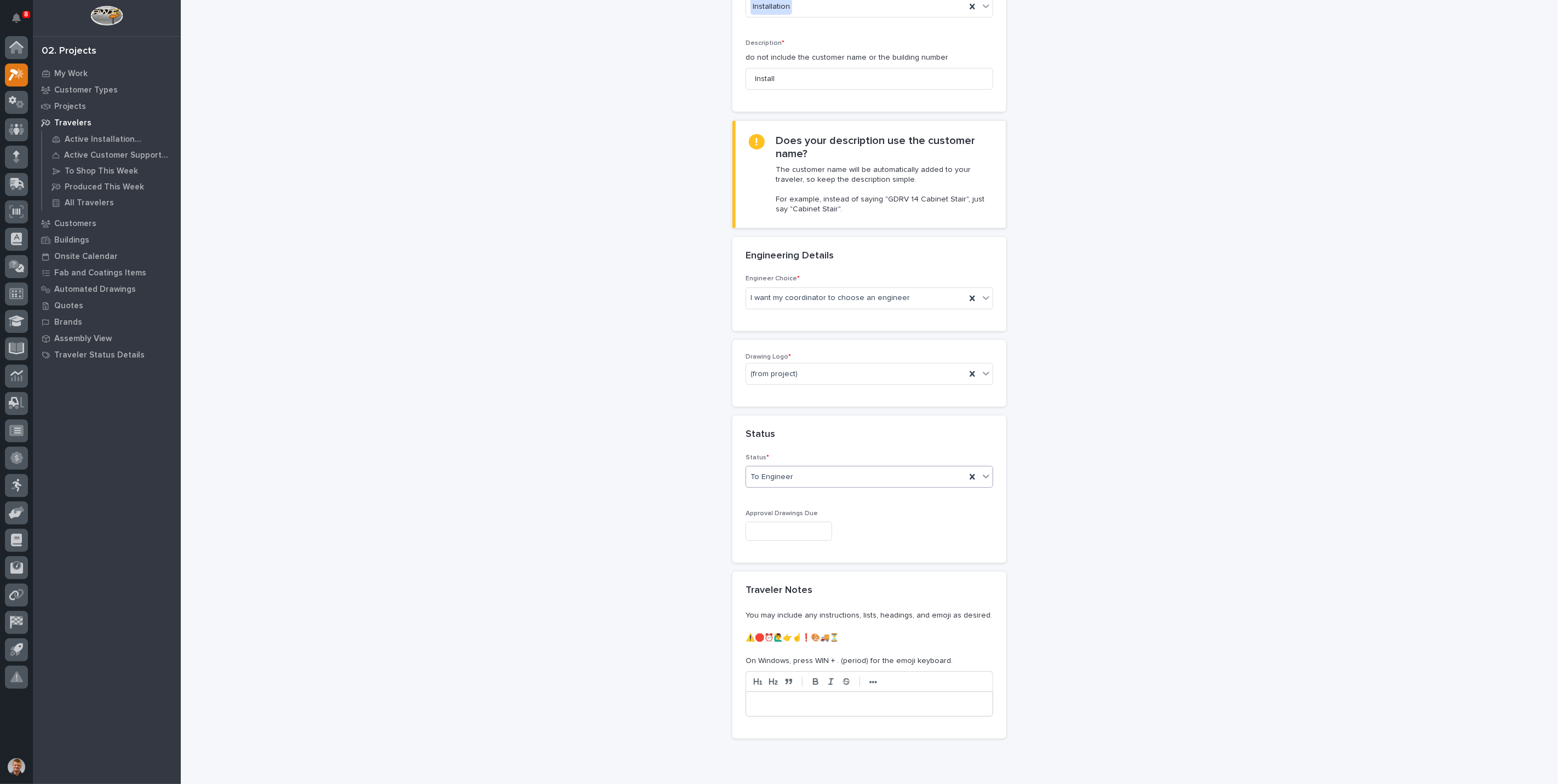
click at [780, 526] on input "text" at bounding box center [789, 531] width 86 height 19
click at [758, 455] on div "19" at bounding box center [760, 457] width 15 height 15
click at [779, 528] on input "**********" at bounding box center [789, 531] width 86 height 19
click at [792, 459] on div "21" at bounding box center [795, 457] width 15 height 15
type input "**********"
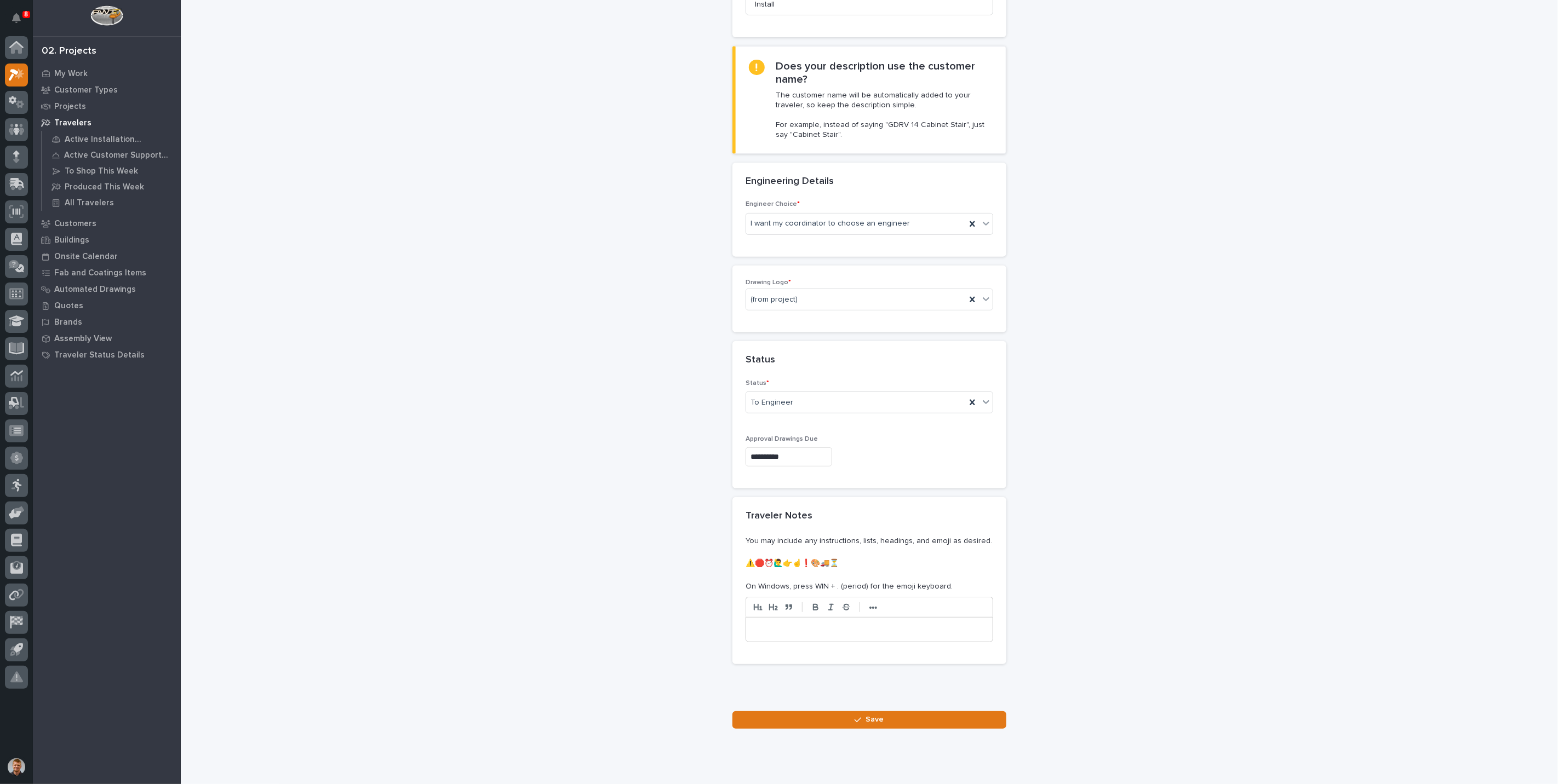
scroll to position [283, 0]
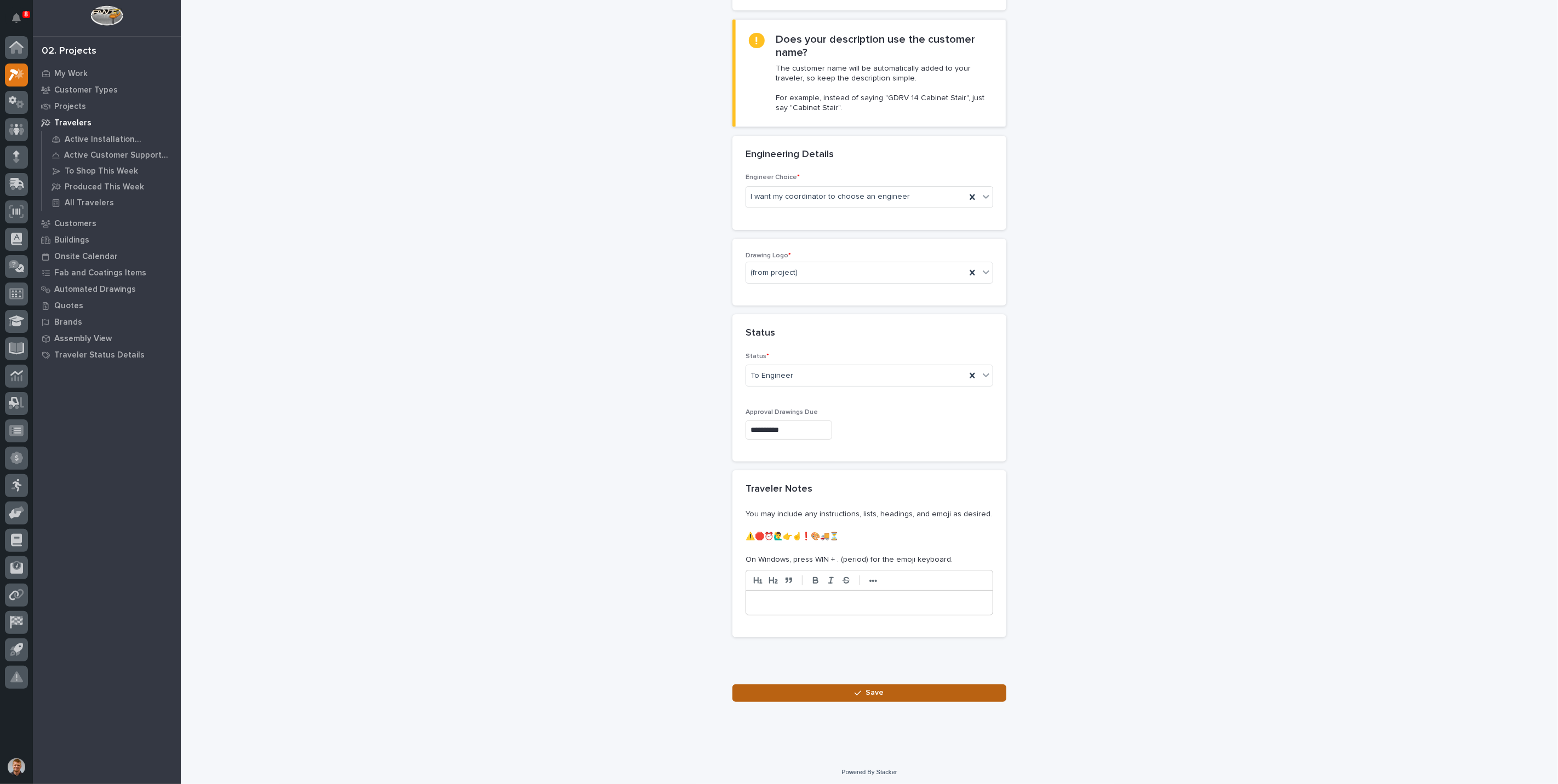
click at [839, 684] on button "Save" at bounding box center [869, 693] width 274 height 18
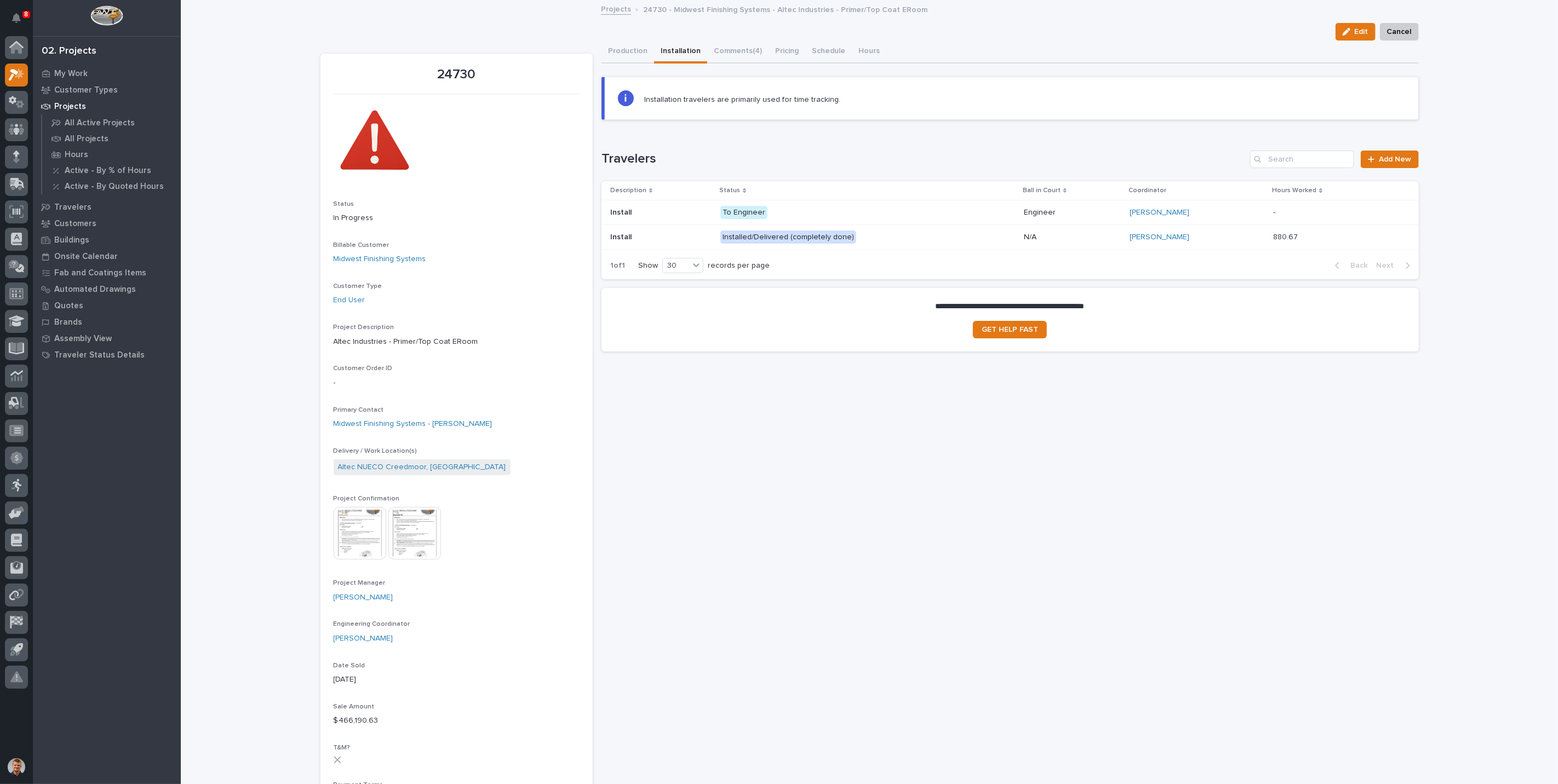
click at [997, 473] on div "**********" at bounding box center [1010, 743] width 817 height 1405
click at [65, 77] on p "My Work" at bounding box center [71, 74] width 33 height 10
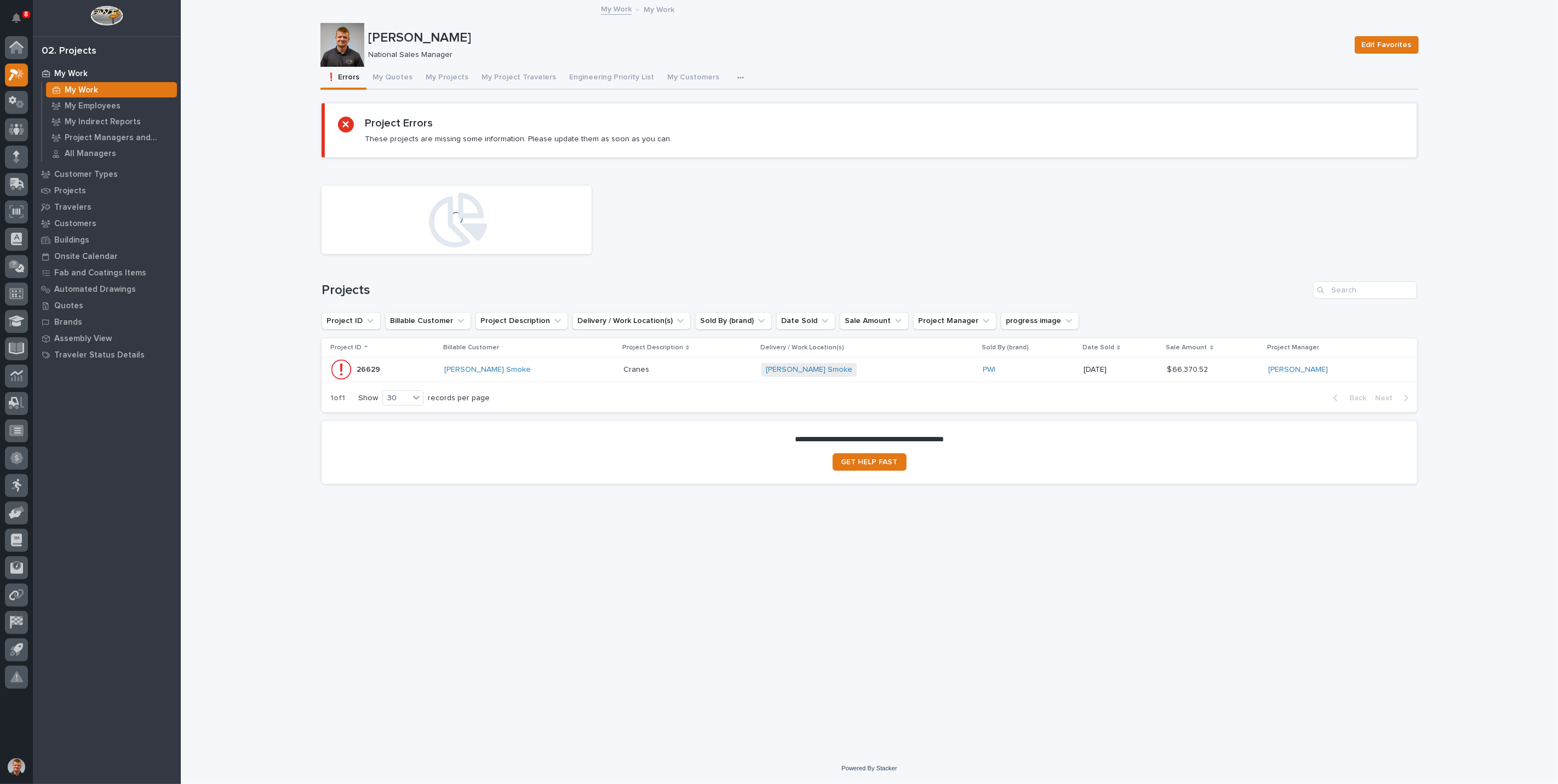
drag, startPoint x: 297, startPoint y: 115, endPoint x: 304, endPoint y: 112, distance: 7.6
click at [299, 113] on div "Loading... Saving… Loading... Saving… [PERSON_NAME] Edit Favorites [PERSON_NAME…" at bounding box center [869, 377] width 1377 height 752
click at [278, 235] on div "Loading... Saving… Loading... Saving… [PERSON_NAME] Edit Favorites [PERSON_NAME…" at bounding box center [869, 377] width 1377 height 752
click at [248, 128] on div "Loading... Saving… Loading... Saving… [PERSON_NAME] Edit Favorites [PERSON_NAME…" at bounding box center [869, 377] width 1377 height 752
